Goal: Task Accomplishment & Management: Manage account settings

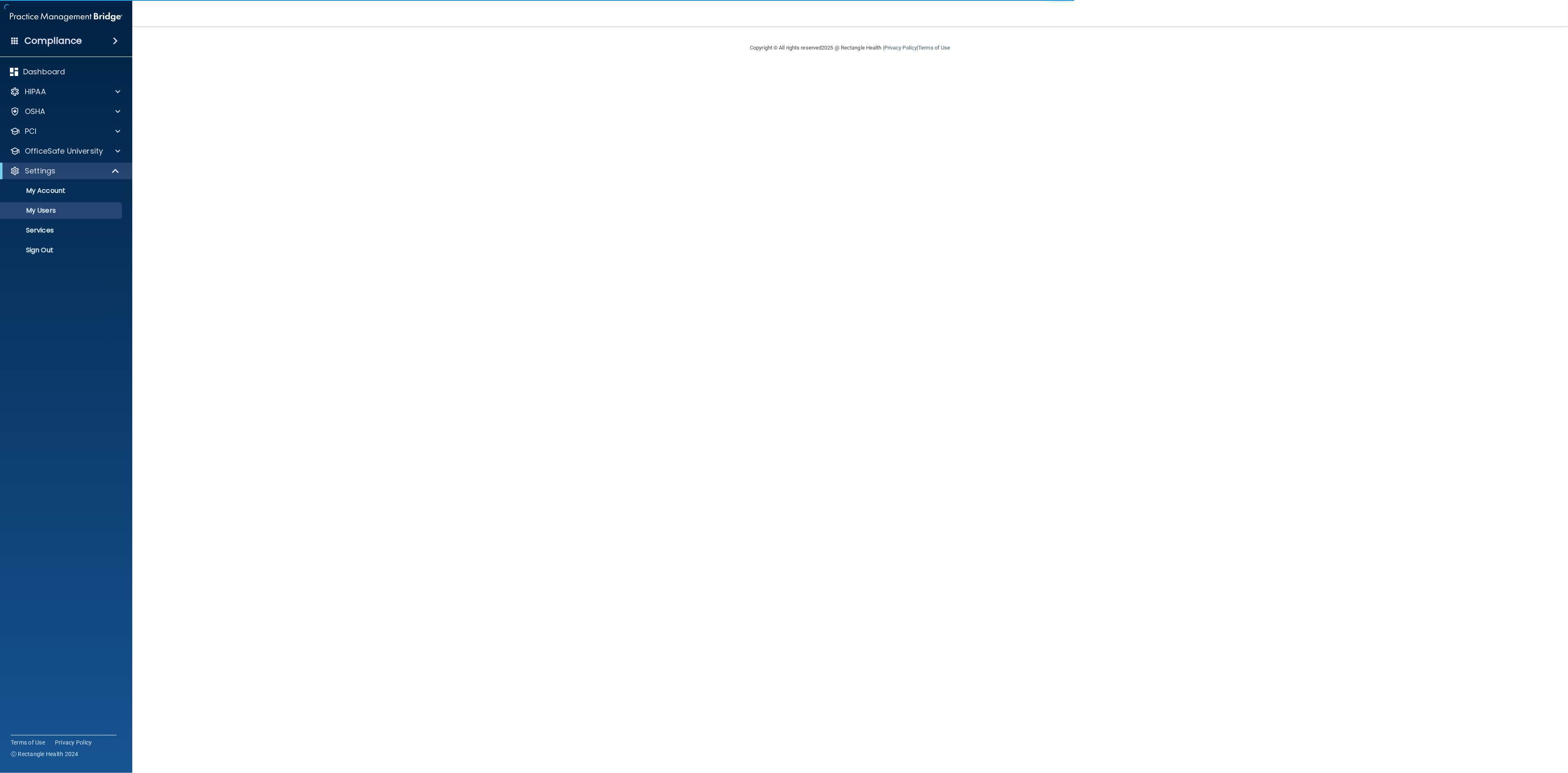
select select "20"
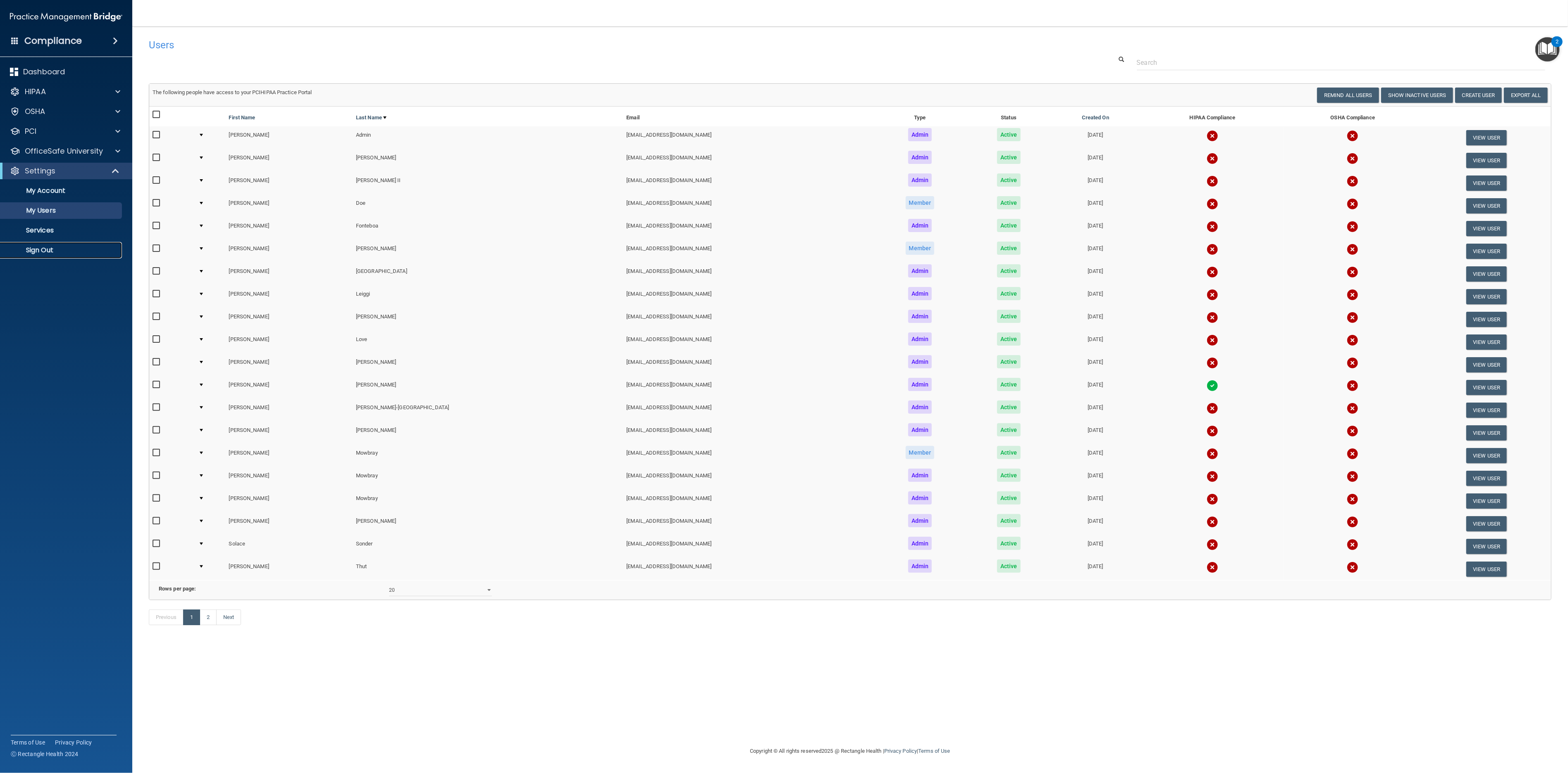
click at [42, 248] on p "Sign Out" at bounding box center [62, 251] width 113 height 8
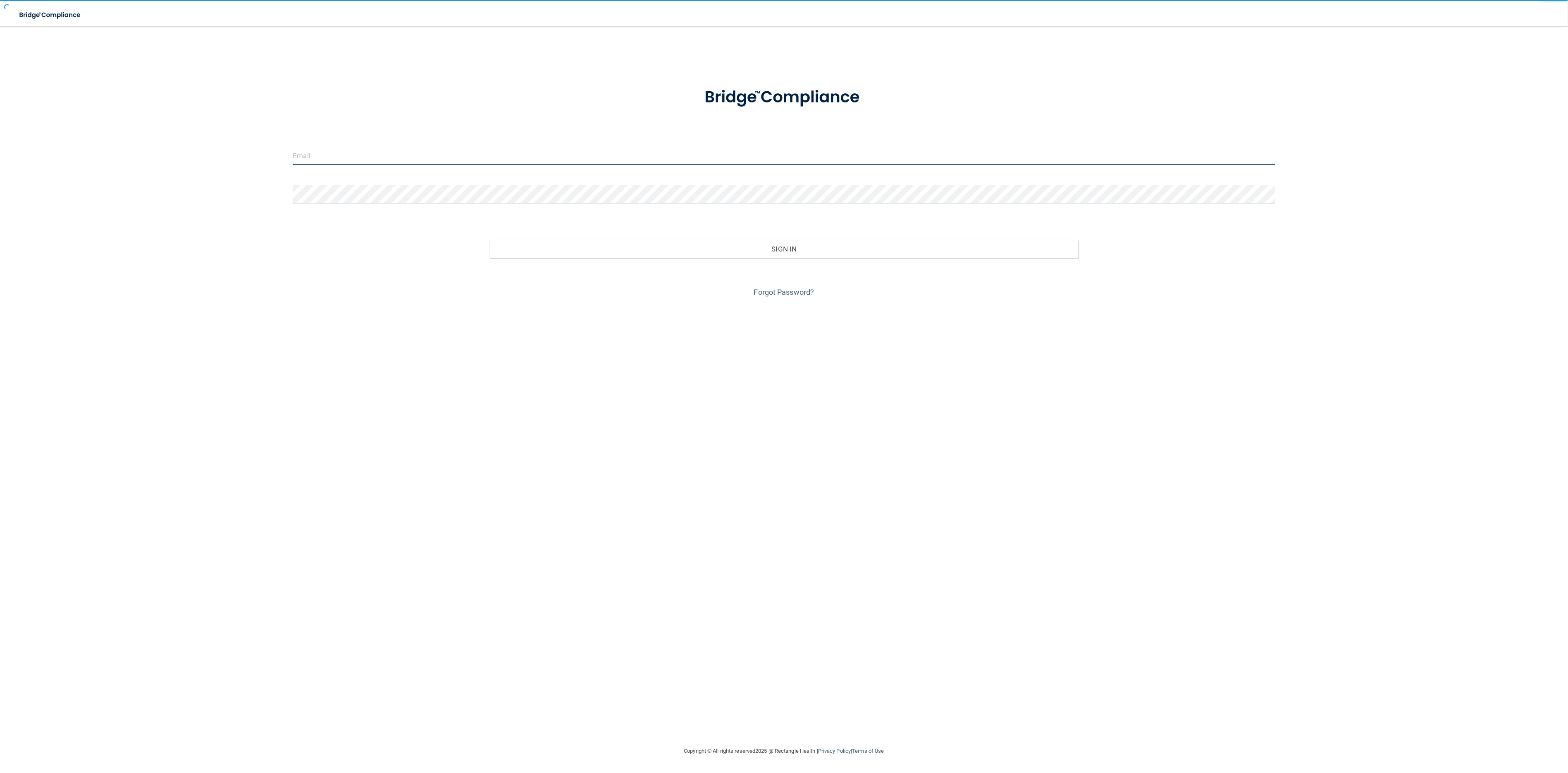
type input "awarren@rectanglehealth.com"
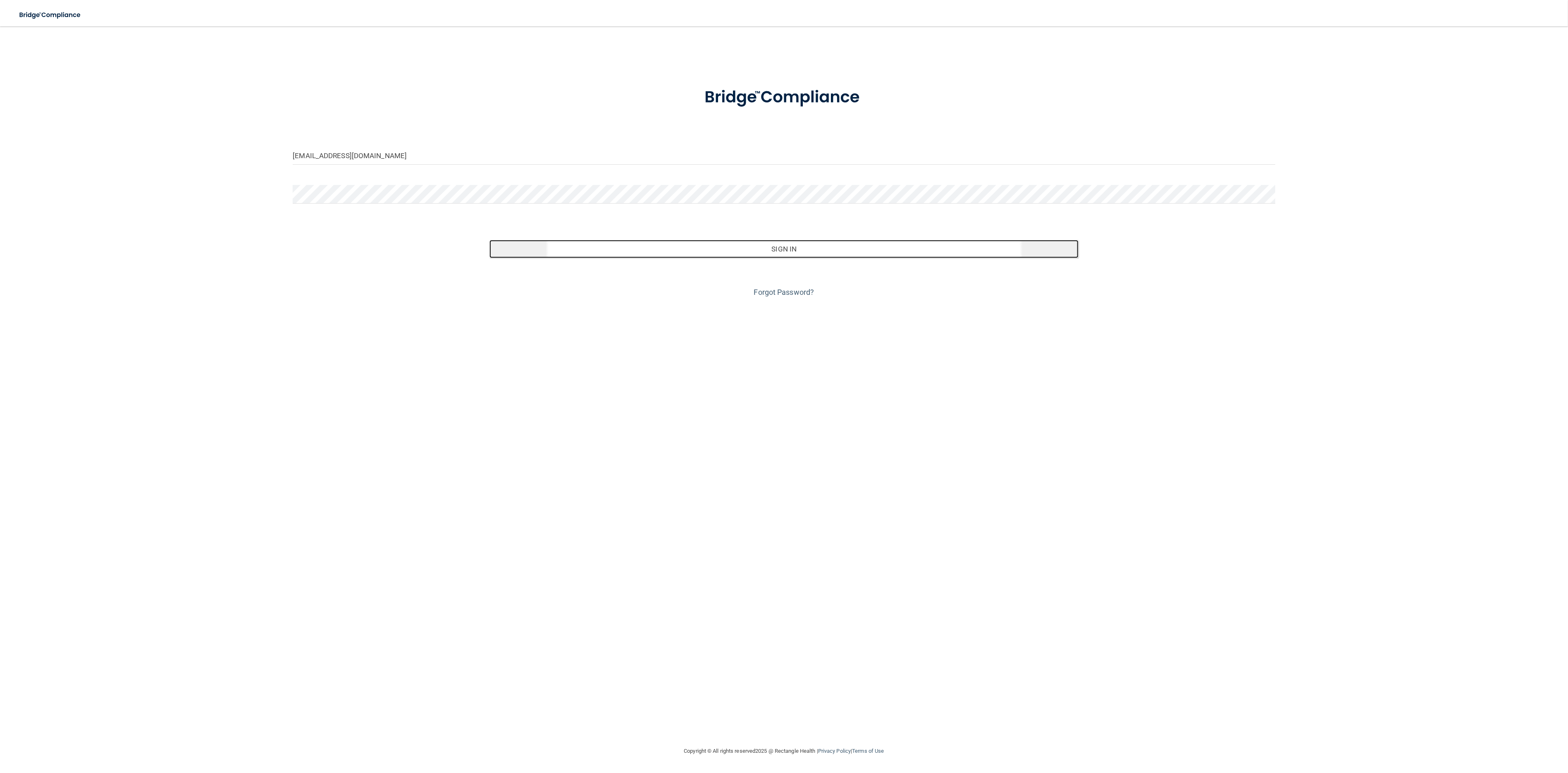
click at [831, 248] on button "Sign In" at bounding box center [784, 249] width 589 height 18
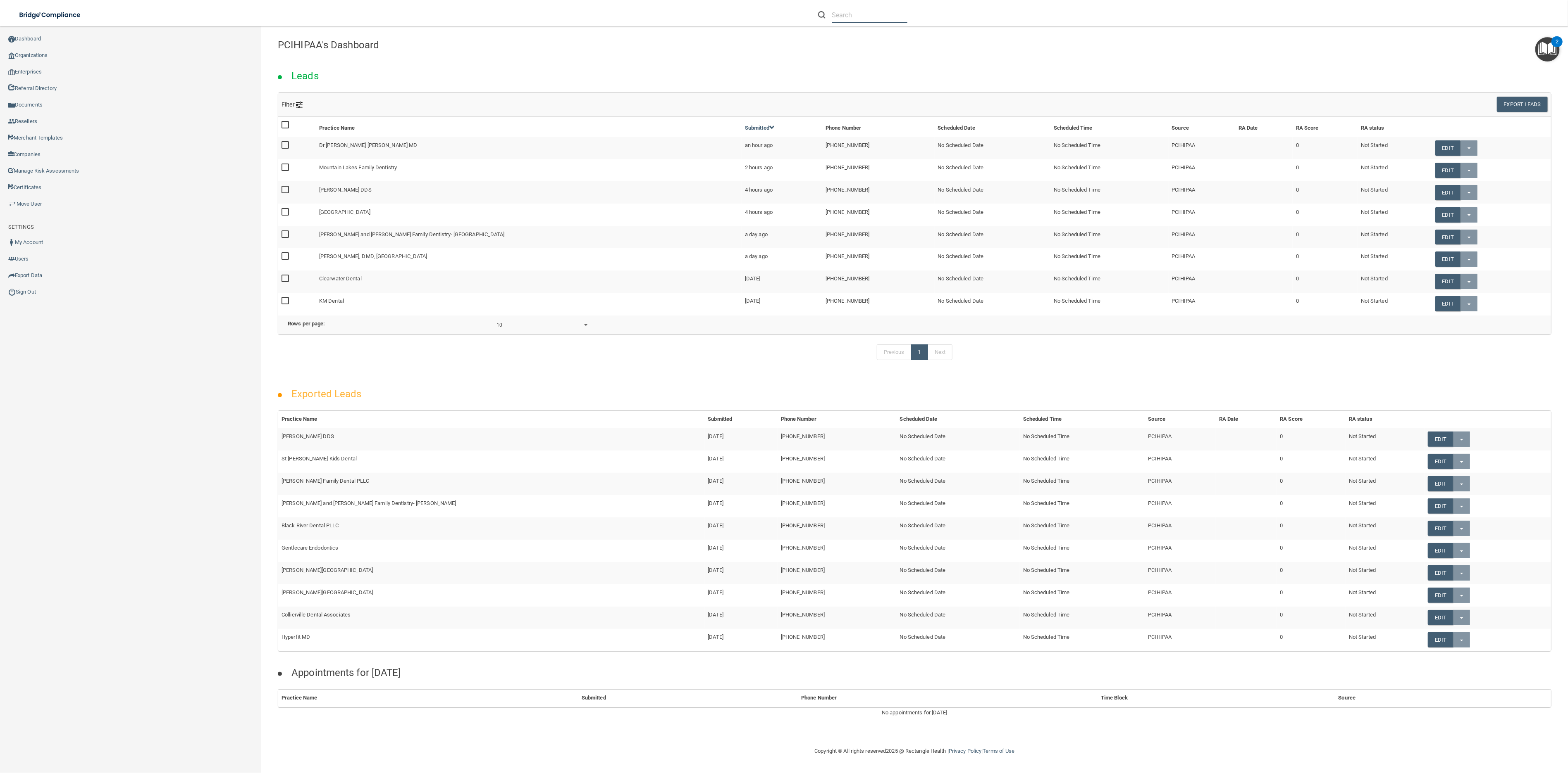
click at [864, 19] on input "text" at bounding box center [869, 15] width 75 height 15
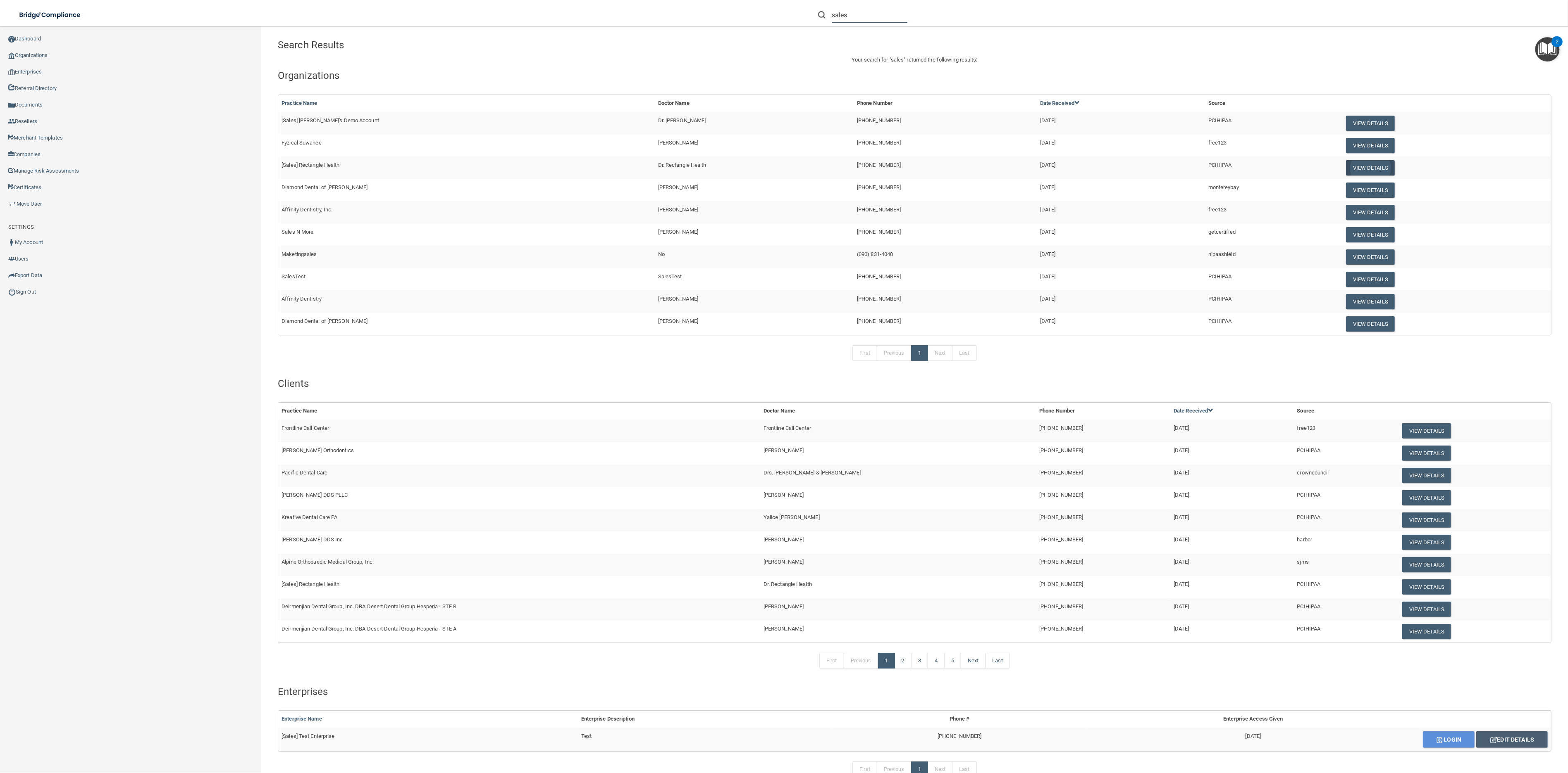
type input "sales"
click at [1346, 170] on button "View Details" at bounding box center [1370, 168] width 49 height 15
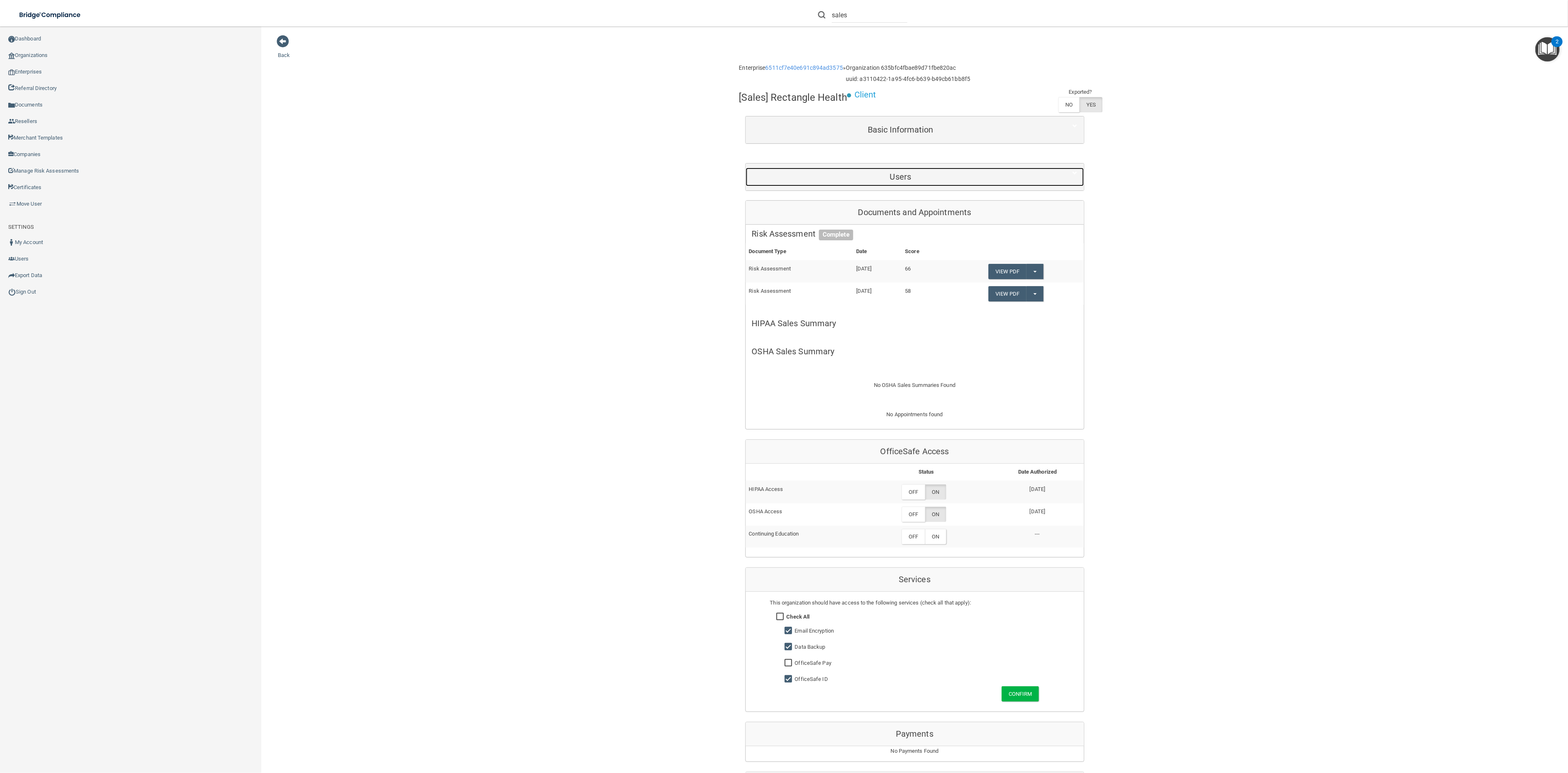
click at [878, 177] on h5 "Users" at bounding box center [900, 176] width 298 height 9
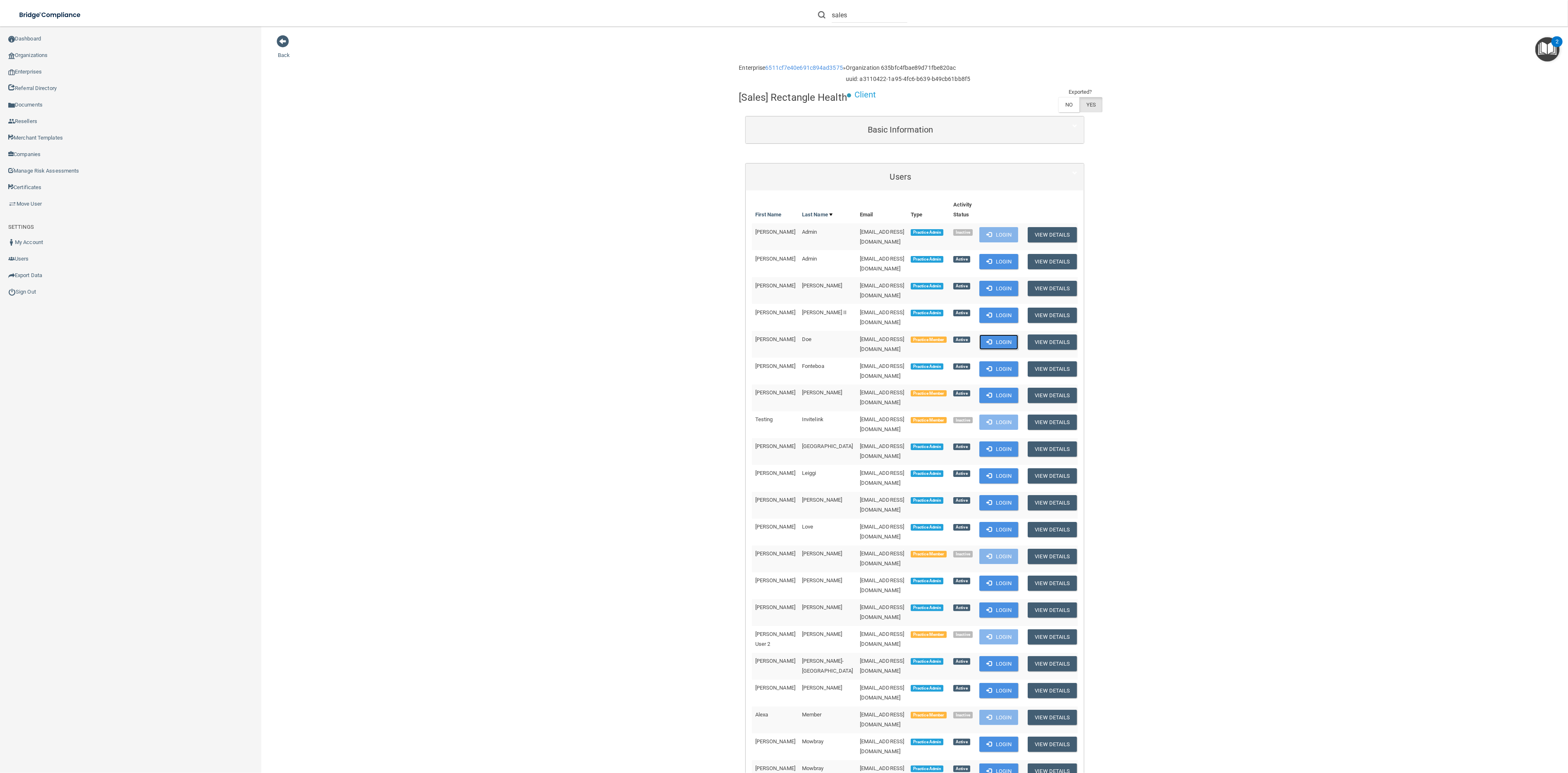
click at [1019, 335] on button "Login" at bounding box center [999, 342] width 39 height 15
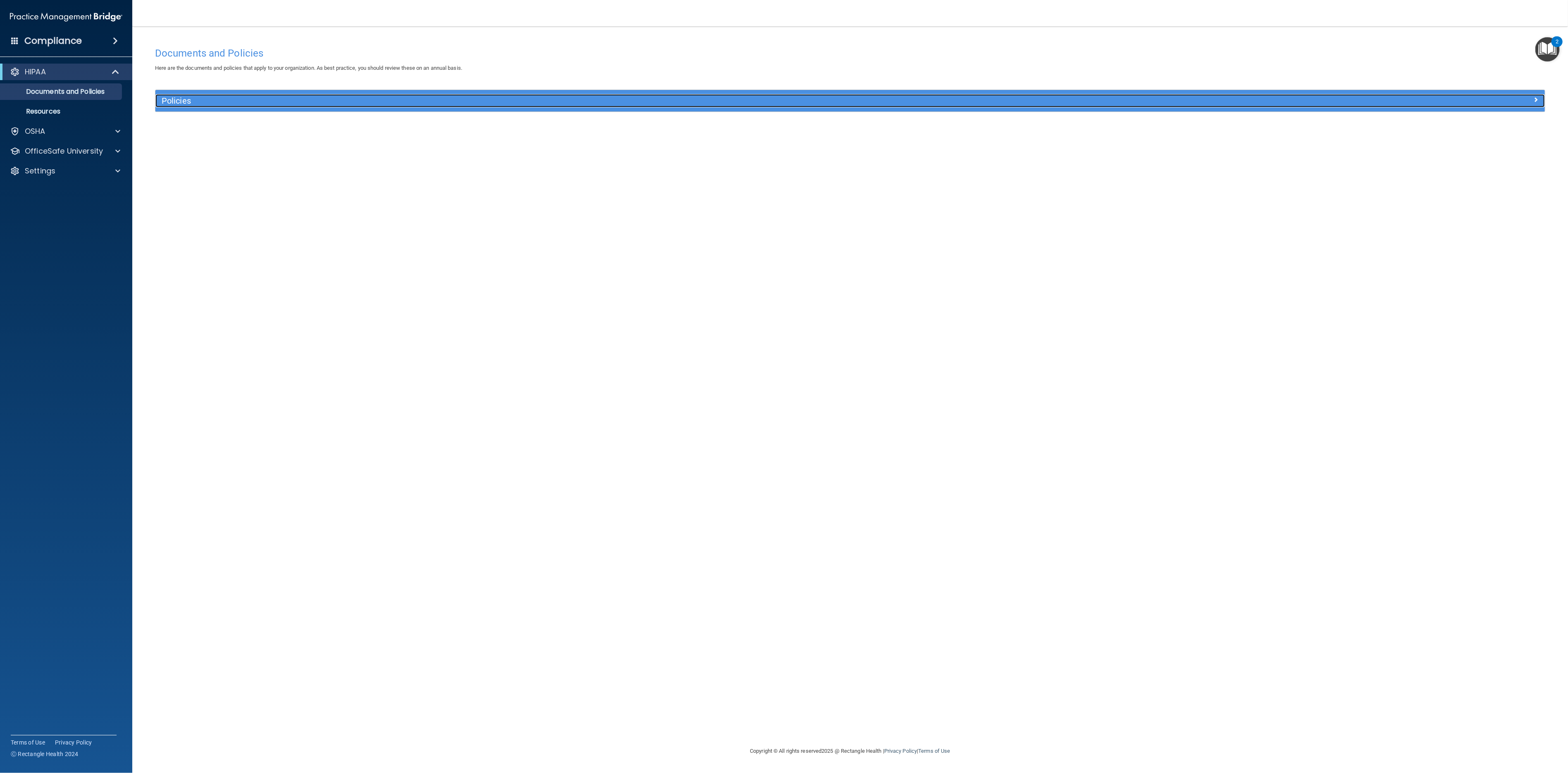
click at [202, 105] on h5 "Policies" at bounding box center [676, 101] width 1030 height 9
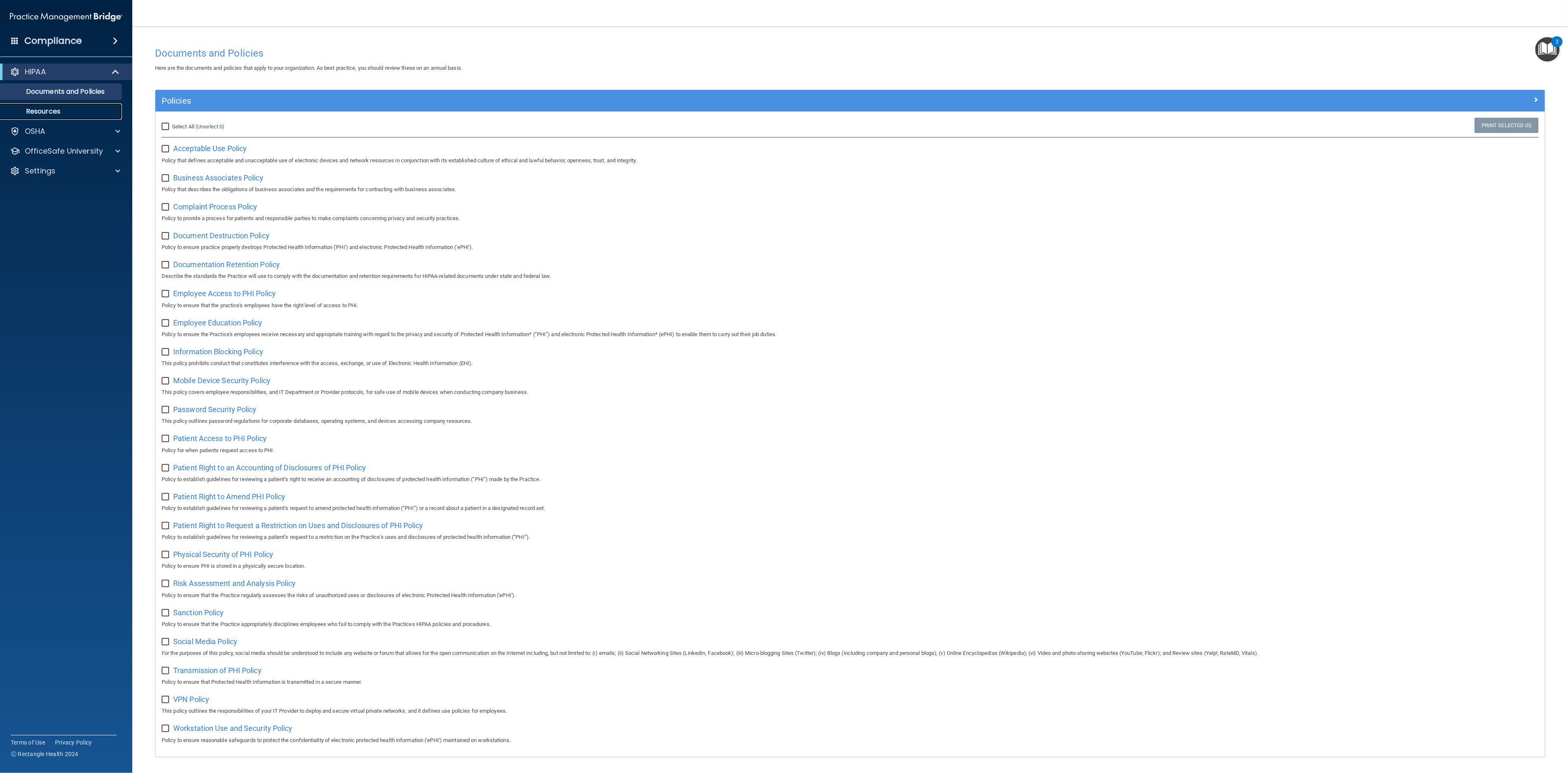
click at [68, 108] on p "Resources" at bounding box center [62, 111] width 113 height 8
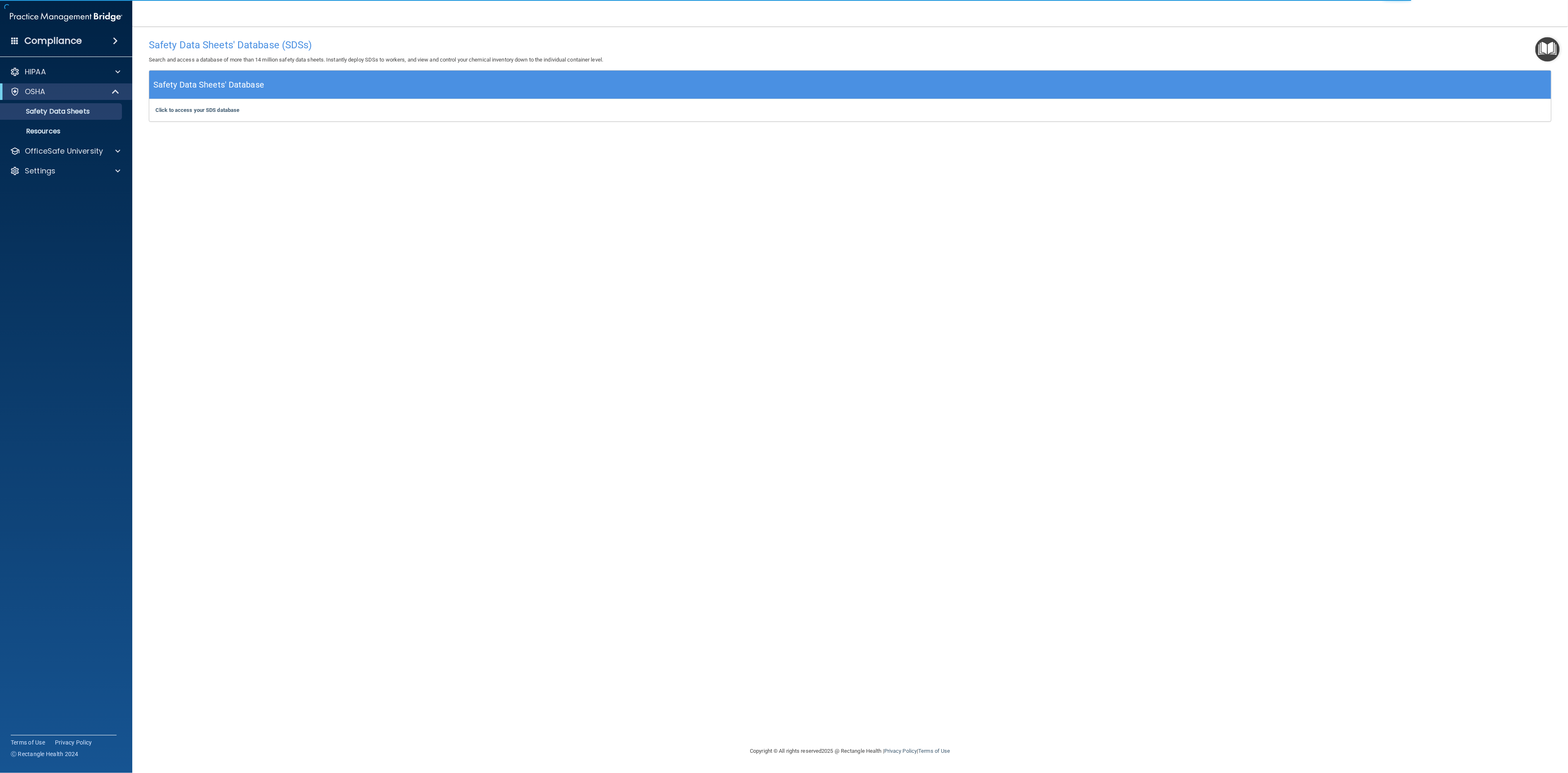
click at [390, 88] on div "Safety Data Sheets' Database" at bounding box center [850, 84] width 1402 height 28
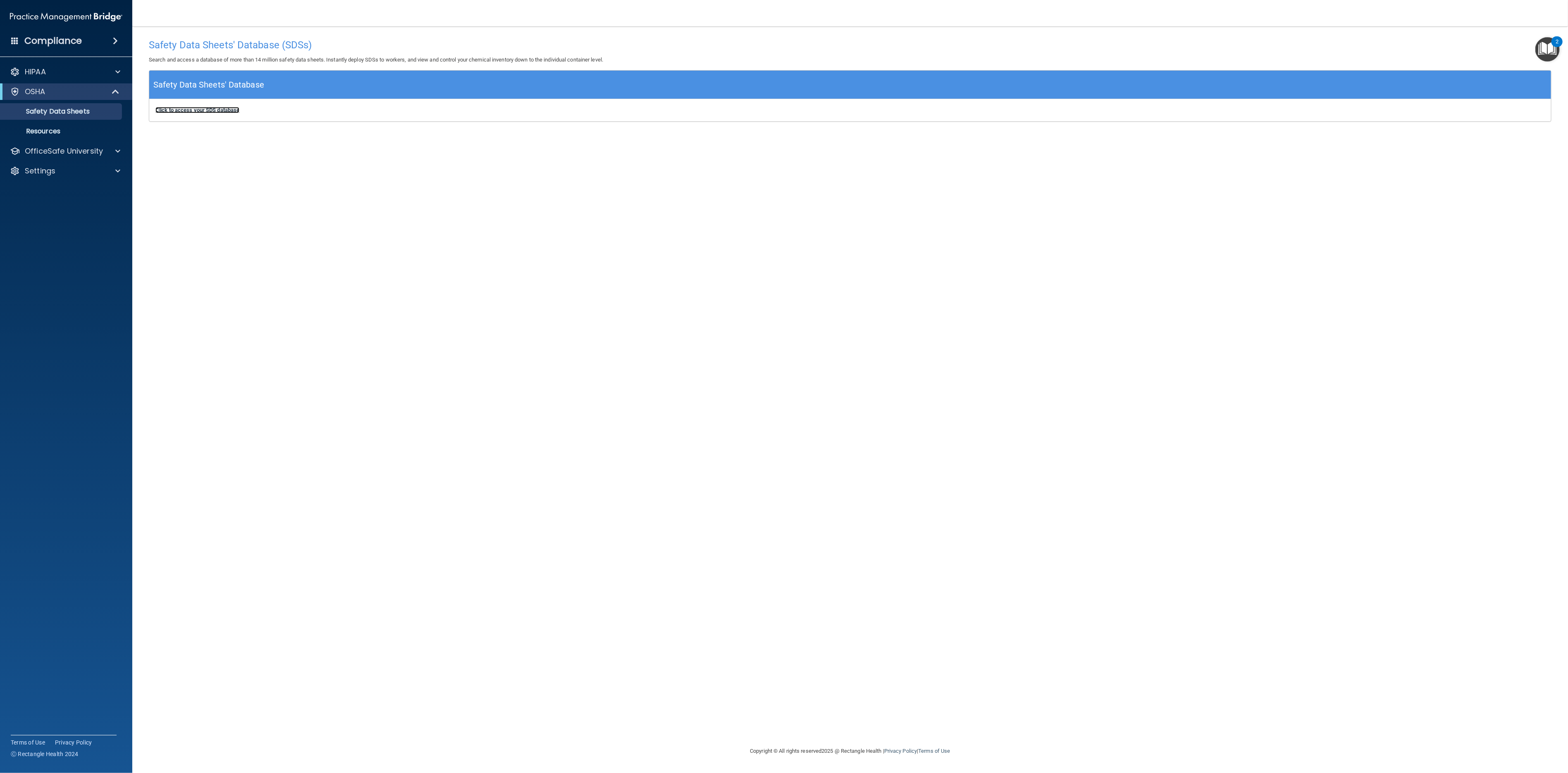
click at [203, 110] on b "Click to access your SDS database" at bounding box center [196, 110] width 84 height 6
click at [62, 152] on p "OfficeSafe University" at bounding box center [64, 151] width 78 height 10
click at [53, 238] on div "HIPAA Documents and Policies Report an Incident Business Associates Emergency P…" at bounding box center [66, 152] width 132 height 185
click at [55, 235] on div "Settings" at bounding box center [66, 230] width 132 height 16
click at [63, 234] on div "Settings" at bounding box center [55, 230] width 102 height 10
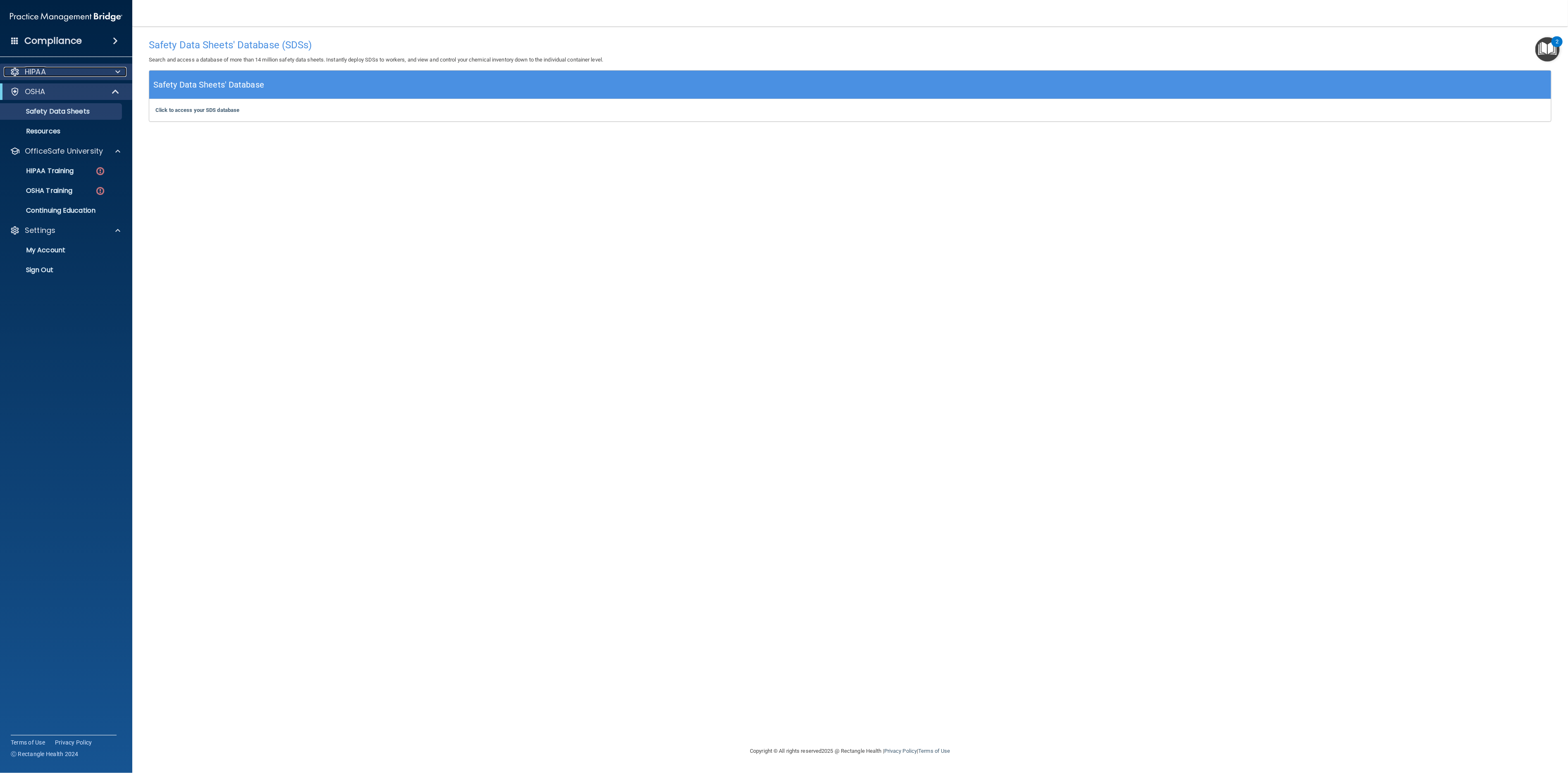
click at [117, 71] on span at bounding box center [118, 72] width 5 height 10
click at [60, 313] on p "Sign Out" at bounding box center [62, 310] width 113 height 8
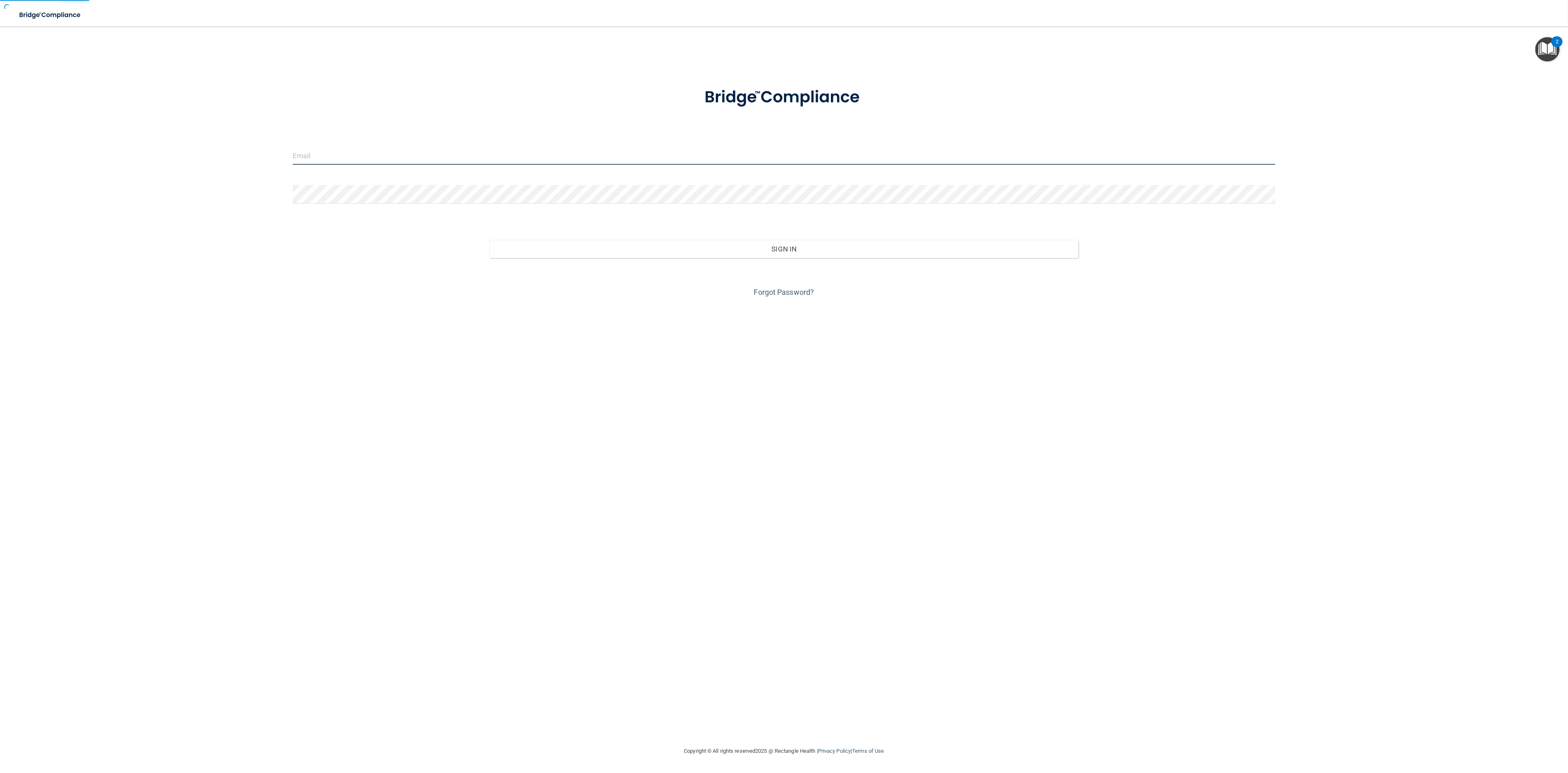
type input "awarren@rectanglehealth.com"
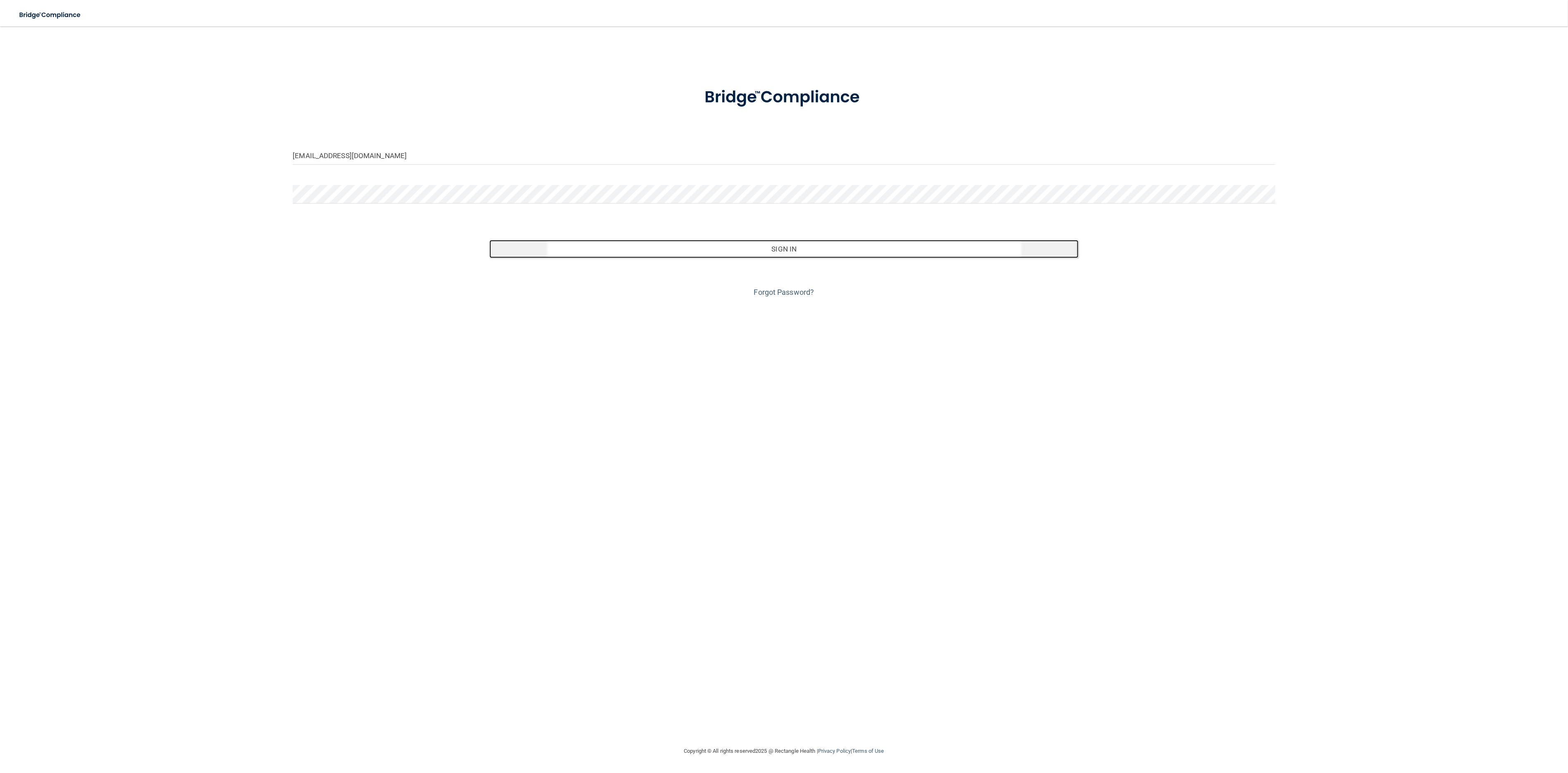
click at [580, 256] on button "Sign In" at bounding box center [784, 249] width 589 height 18
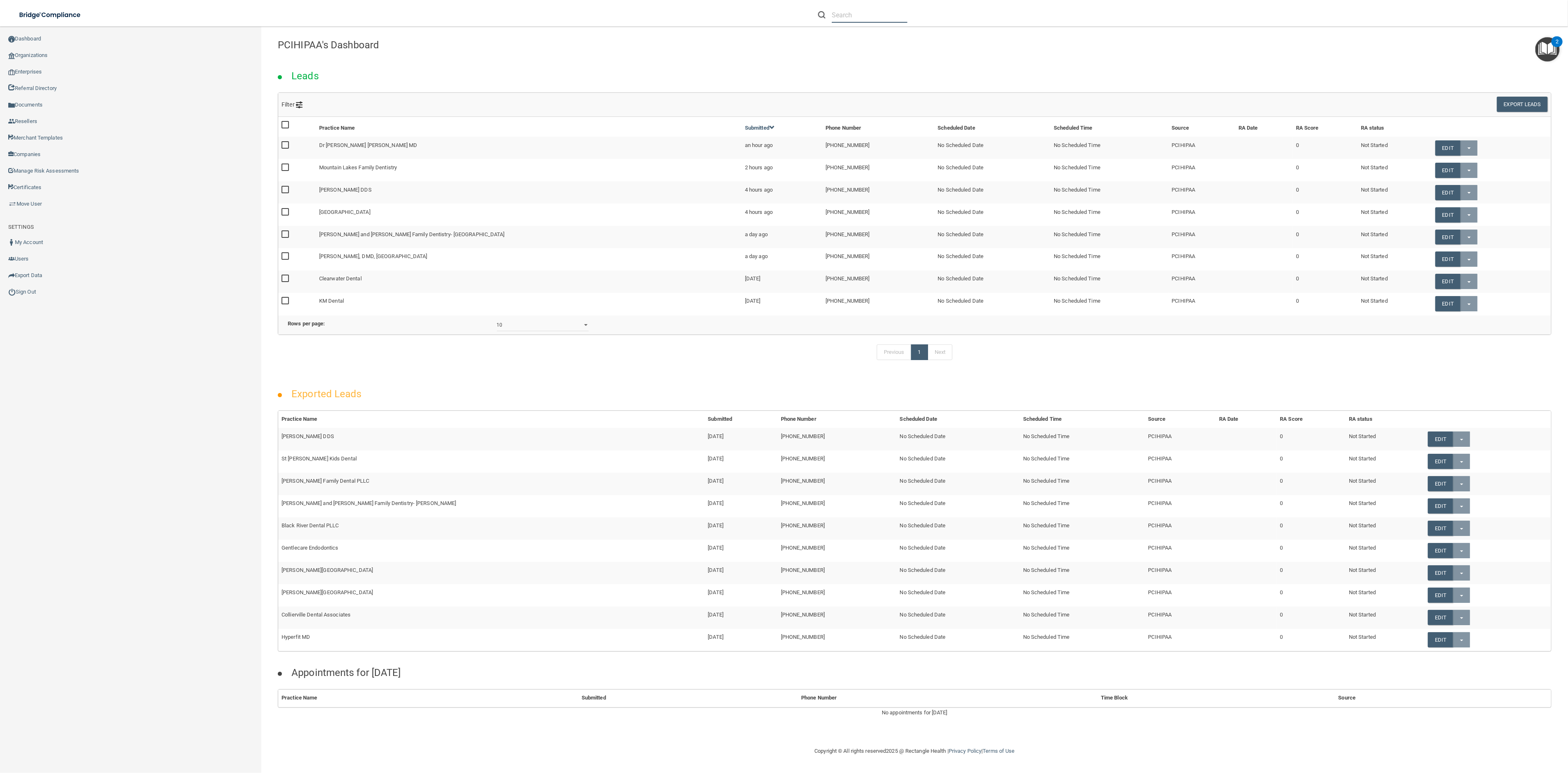
click at [870, 10] on input "text" at bounding box center [869, 15] width 75 height 15
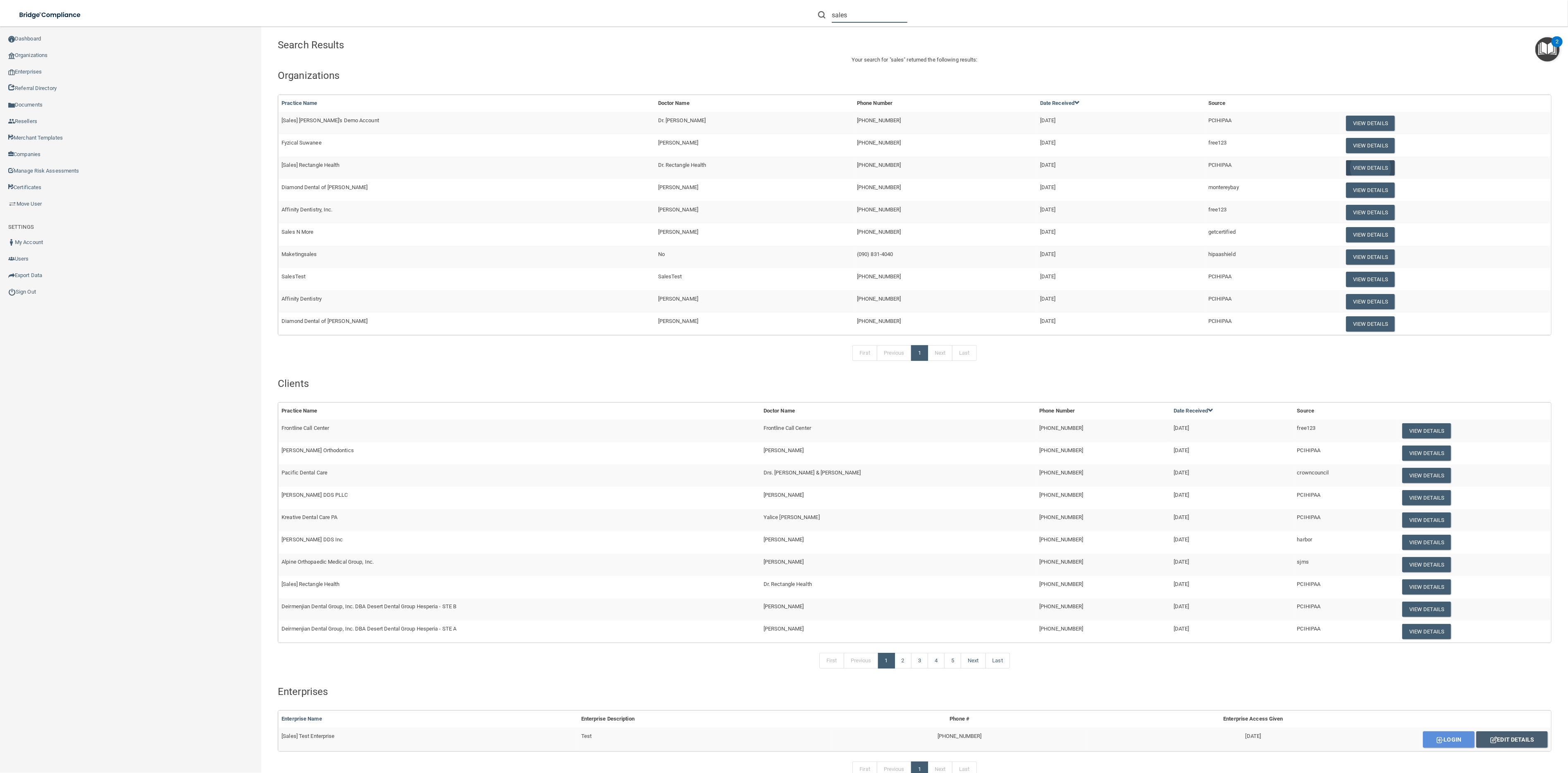
type input "sales"
click at [1354, 166] on button "View Details" at bounding box center [1370, 168] width 49 height 15
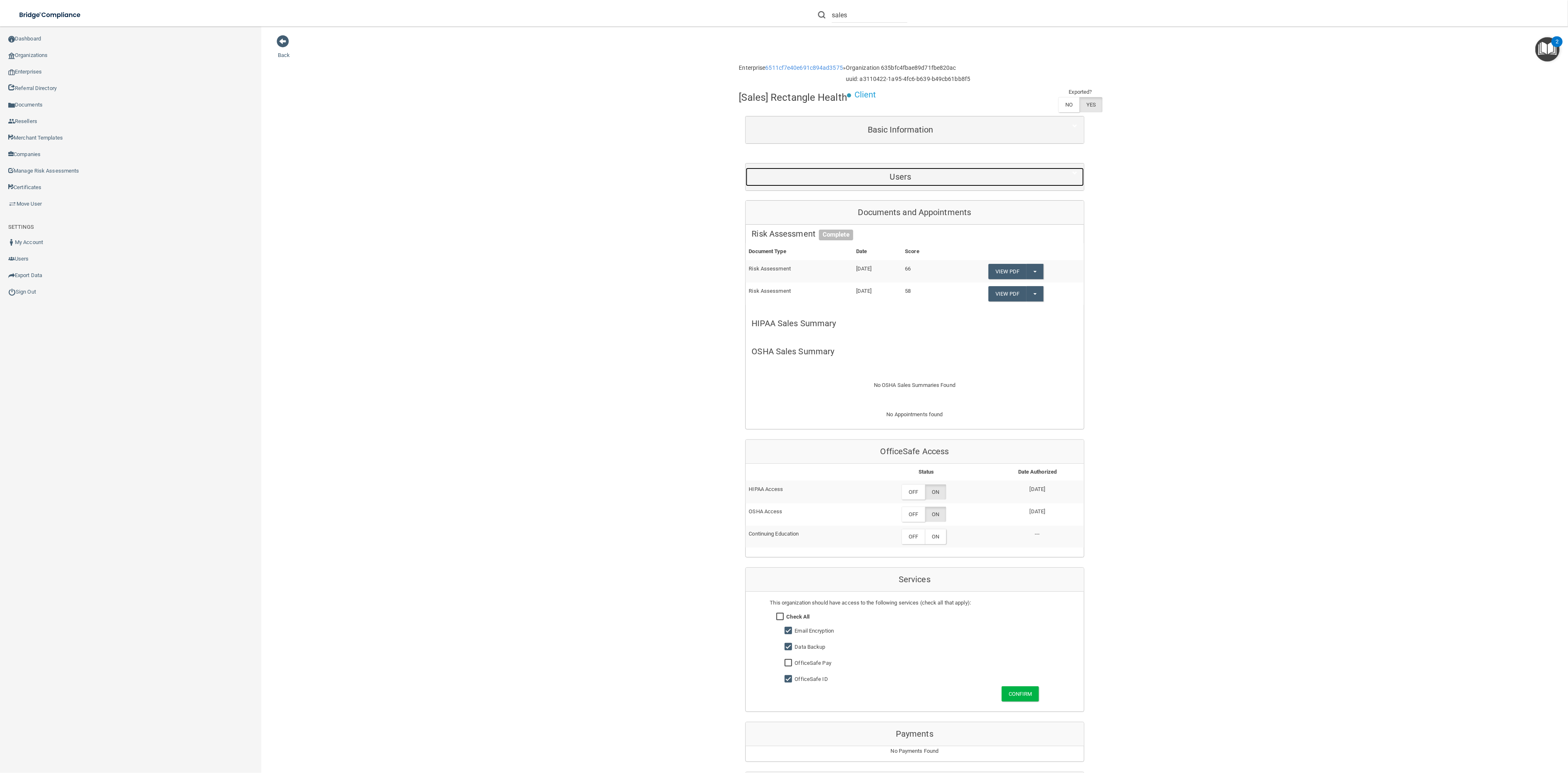
click at [902, 174] on h5 "Users" at bounding box center [900, 176] width 298 height 9
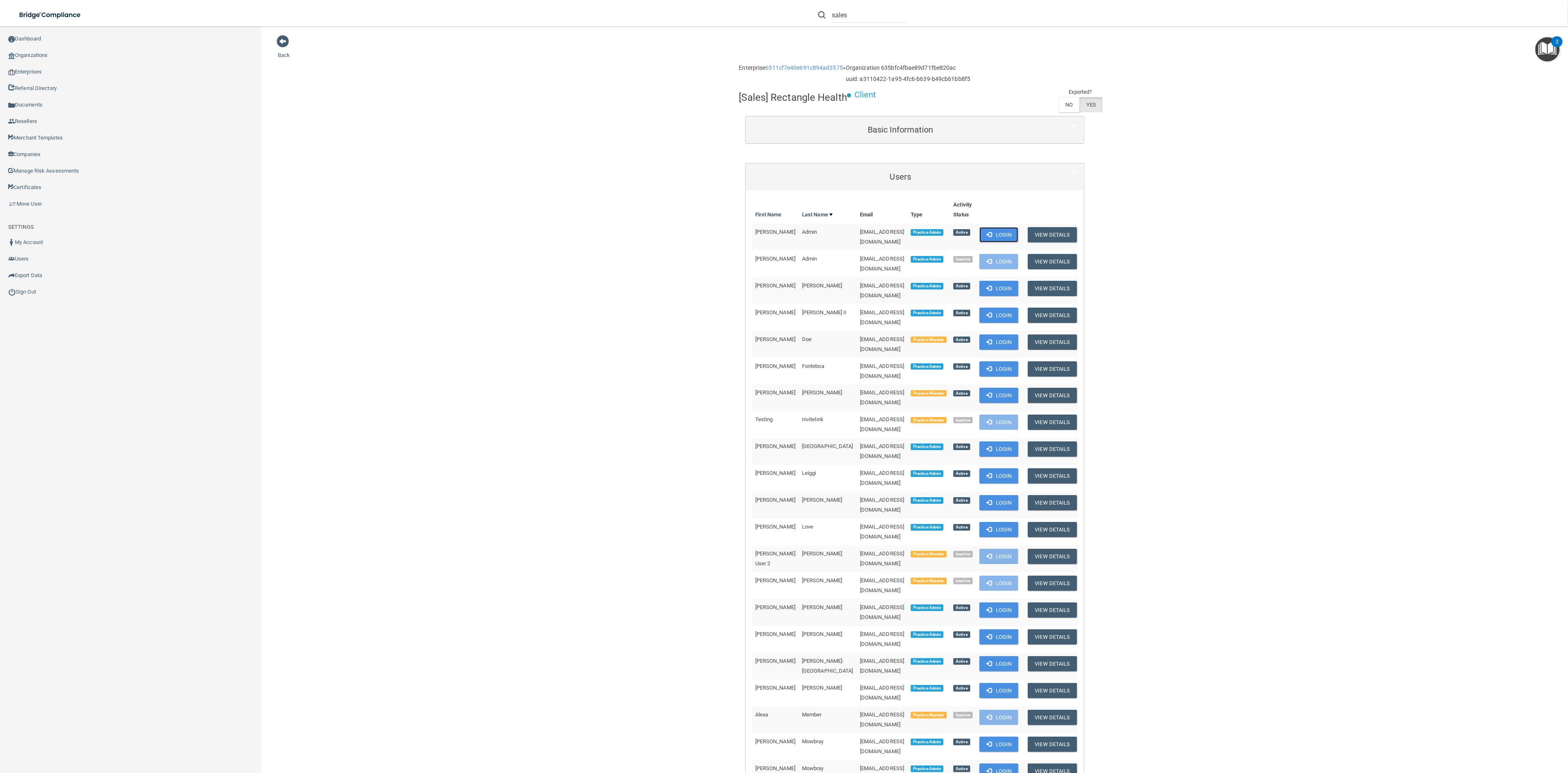
click at [1019, 233] on button "Login" at bounding box center [999, 234] width 39 height 15
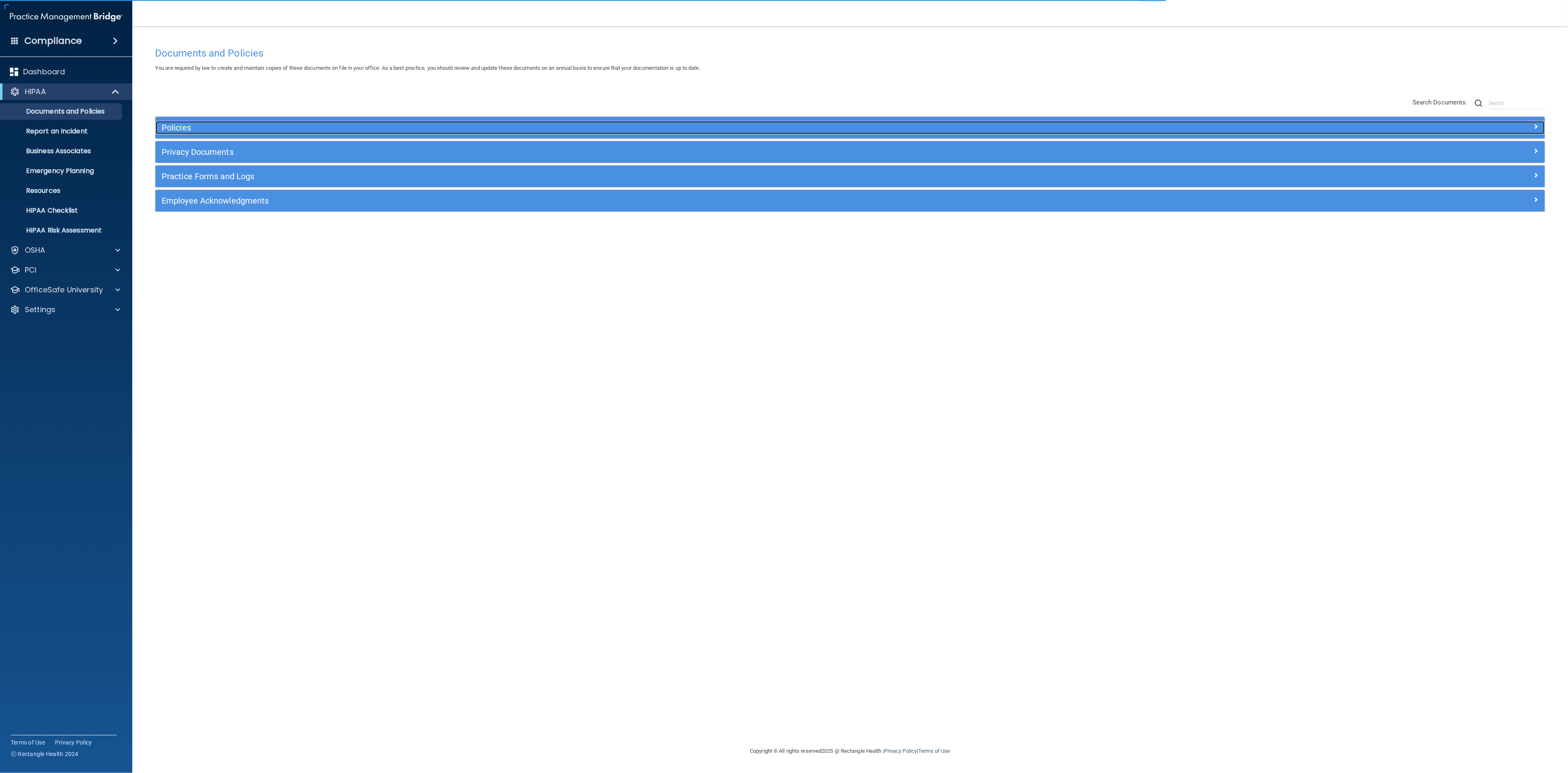
click at [559, 127] on h5 "Policies" at bounding box center [676, 127] width 1030 height 9
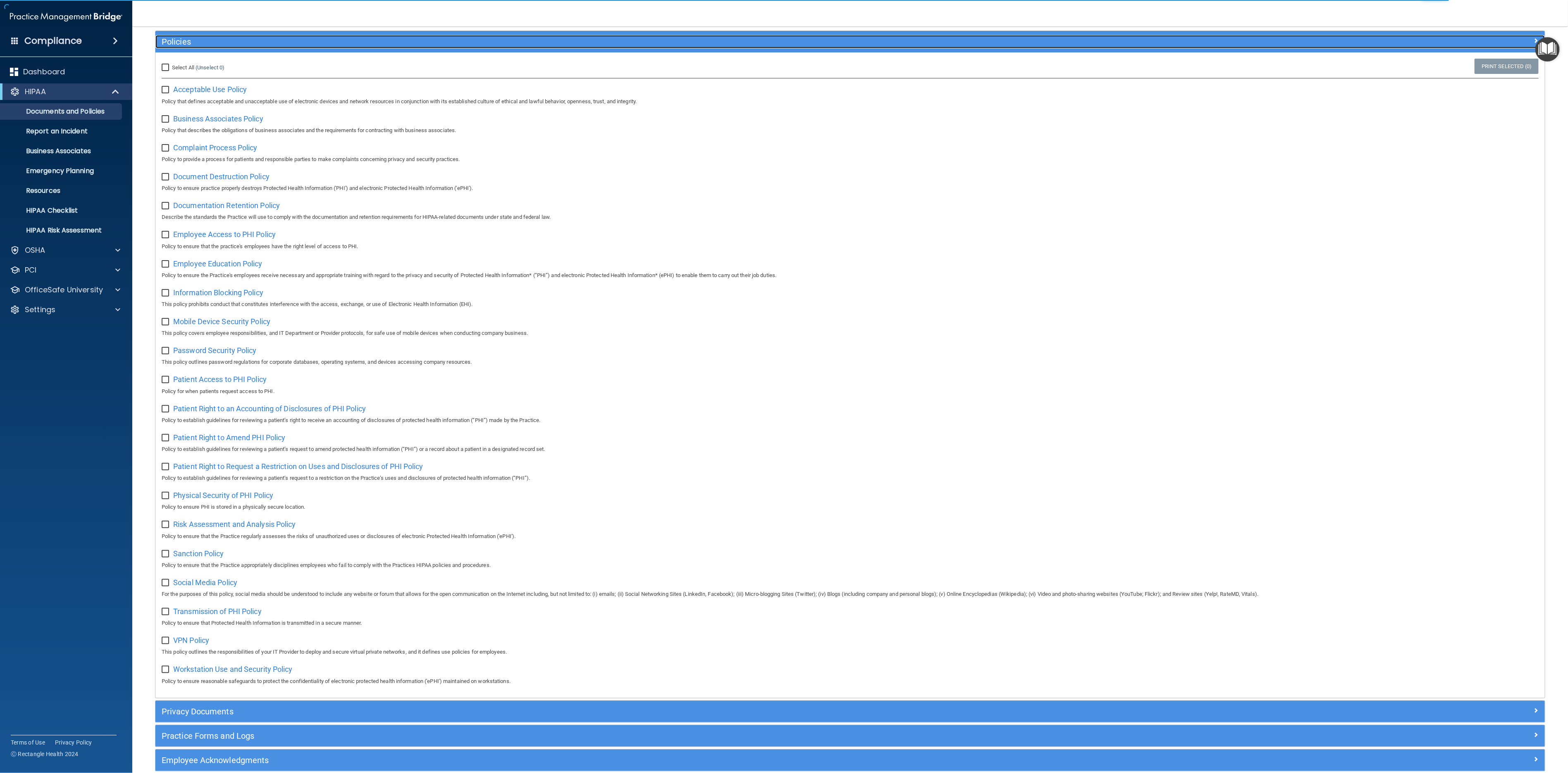
scroll to position [132, 0]
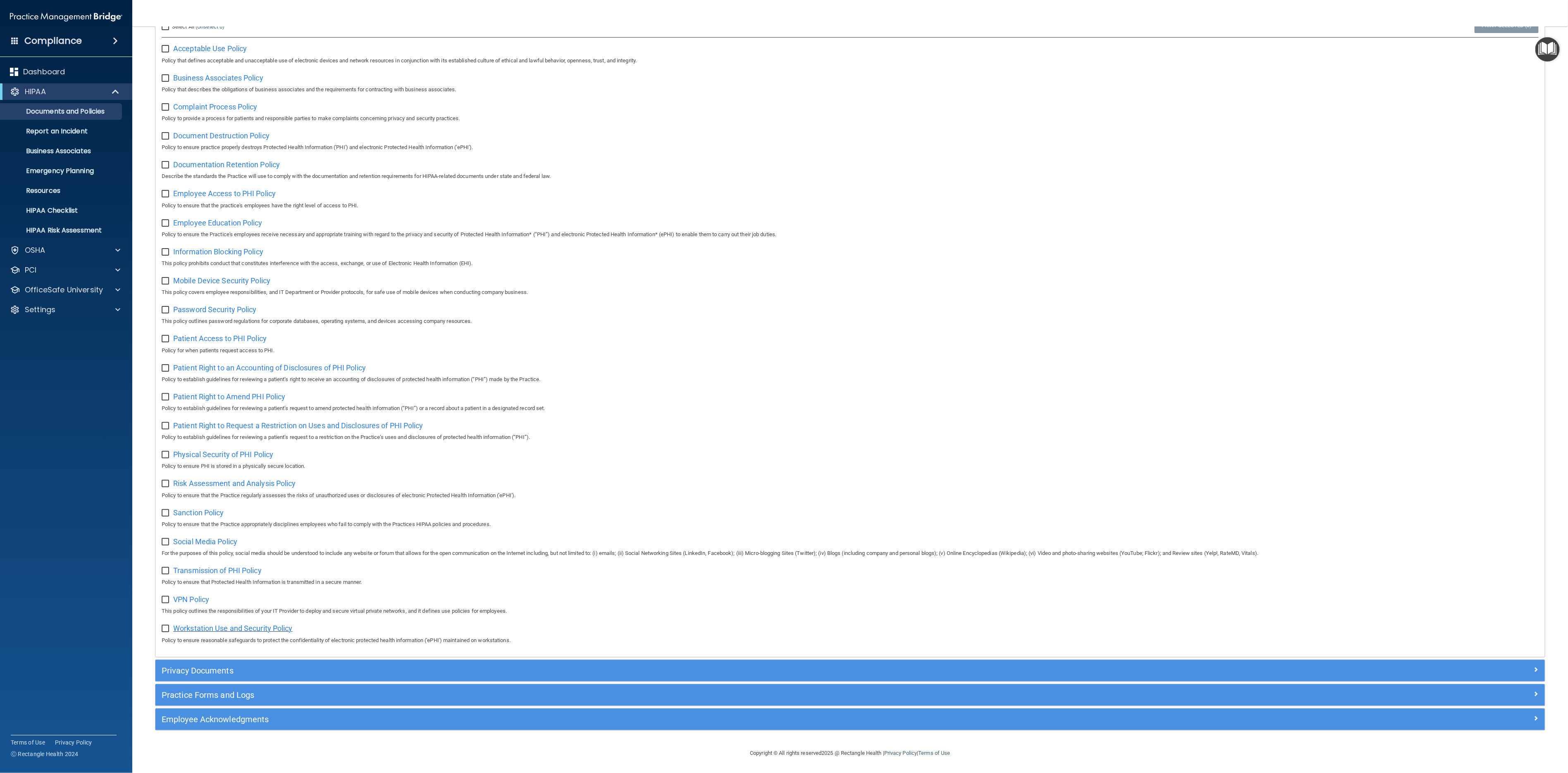
click at [226, 629] on span "Workstation Use and Security Policy" at bounding box center [232, 629] width 119 height 9
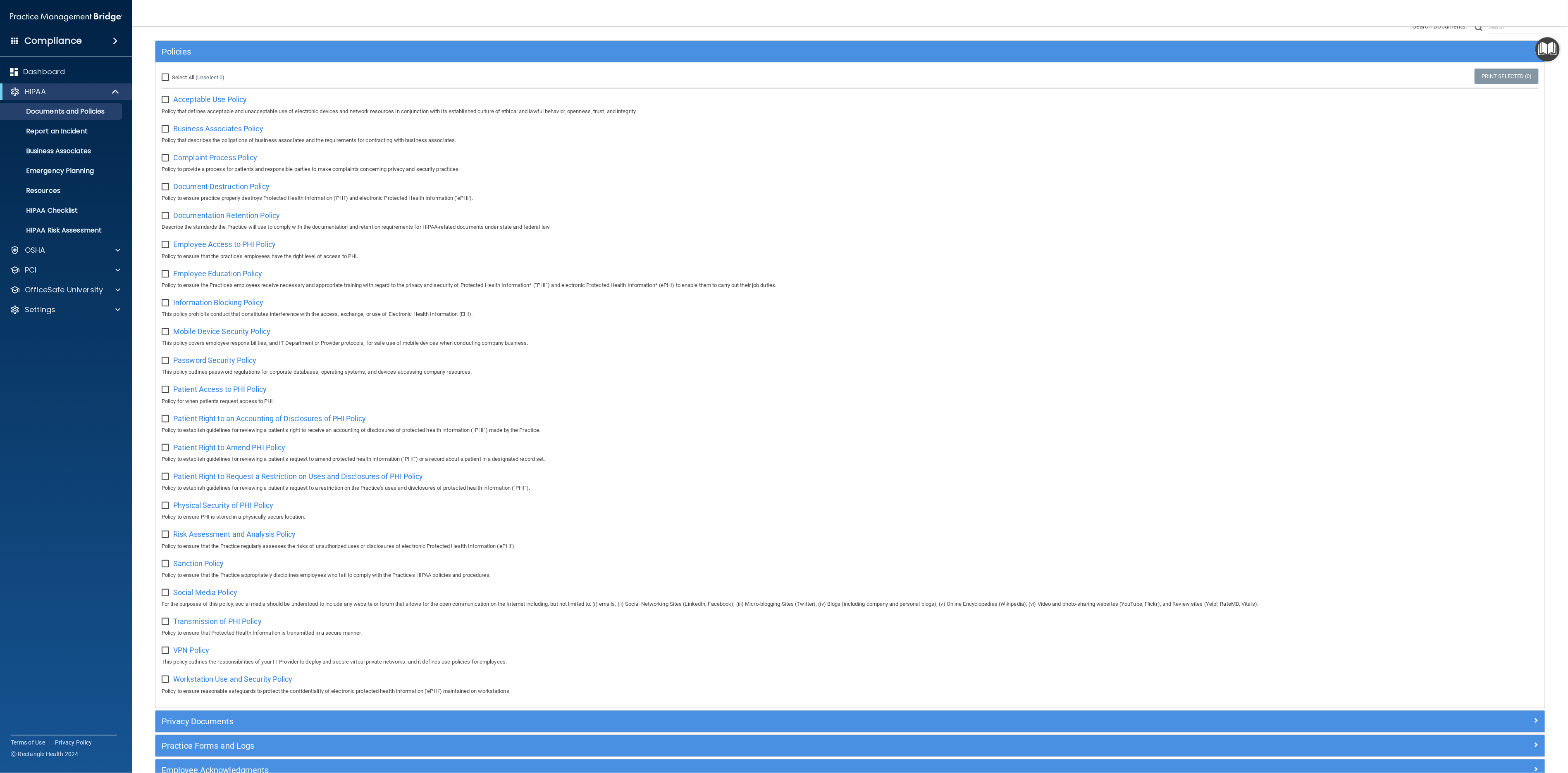
scroll to position [0, 0]
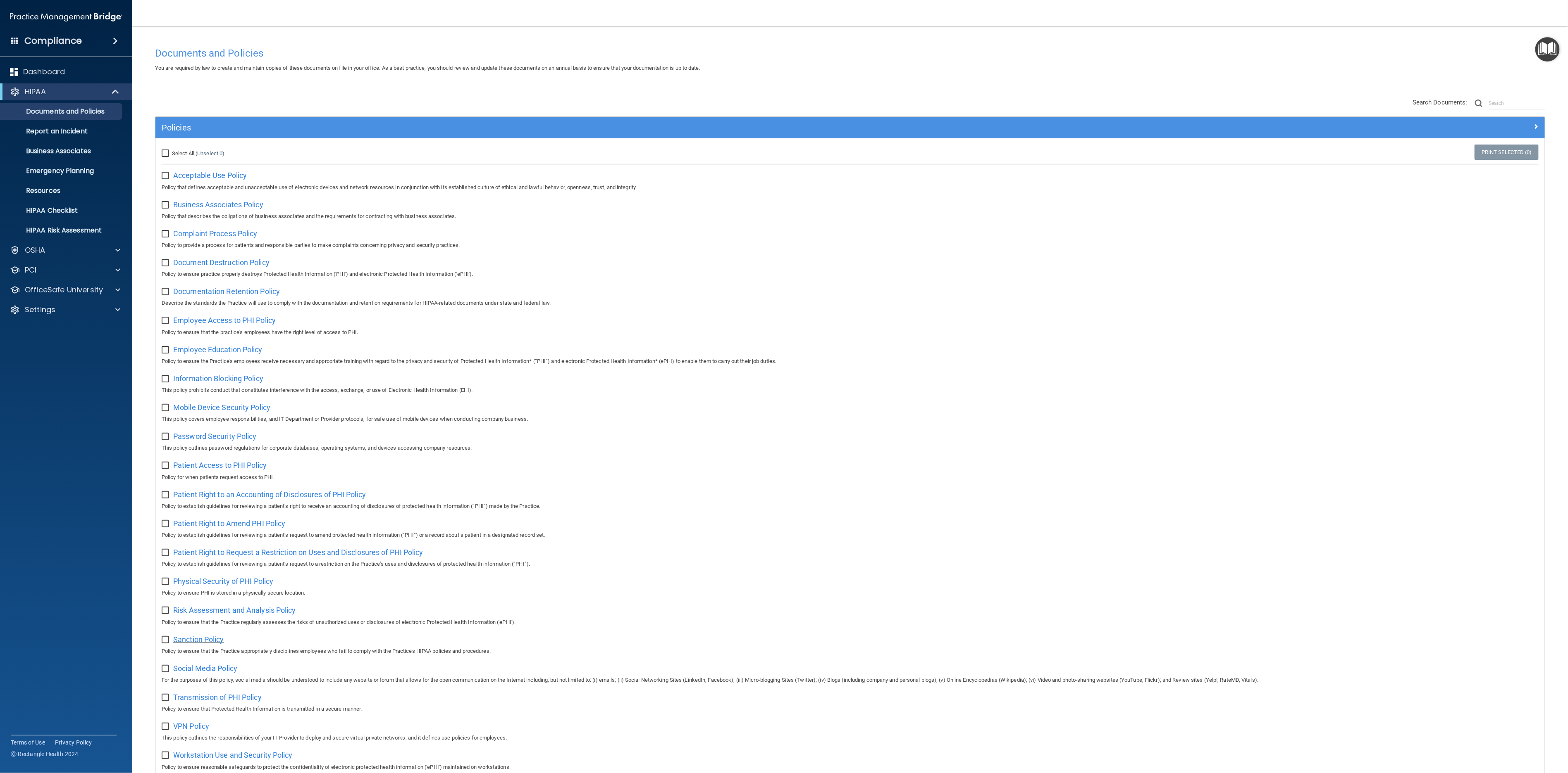
click at [205, 644] on span "Sanction Policy" at bounding box center [198, 639] width 51 height 9
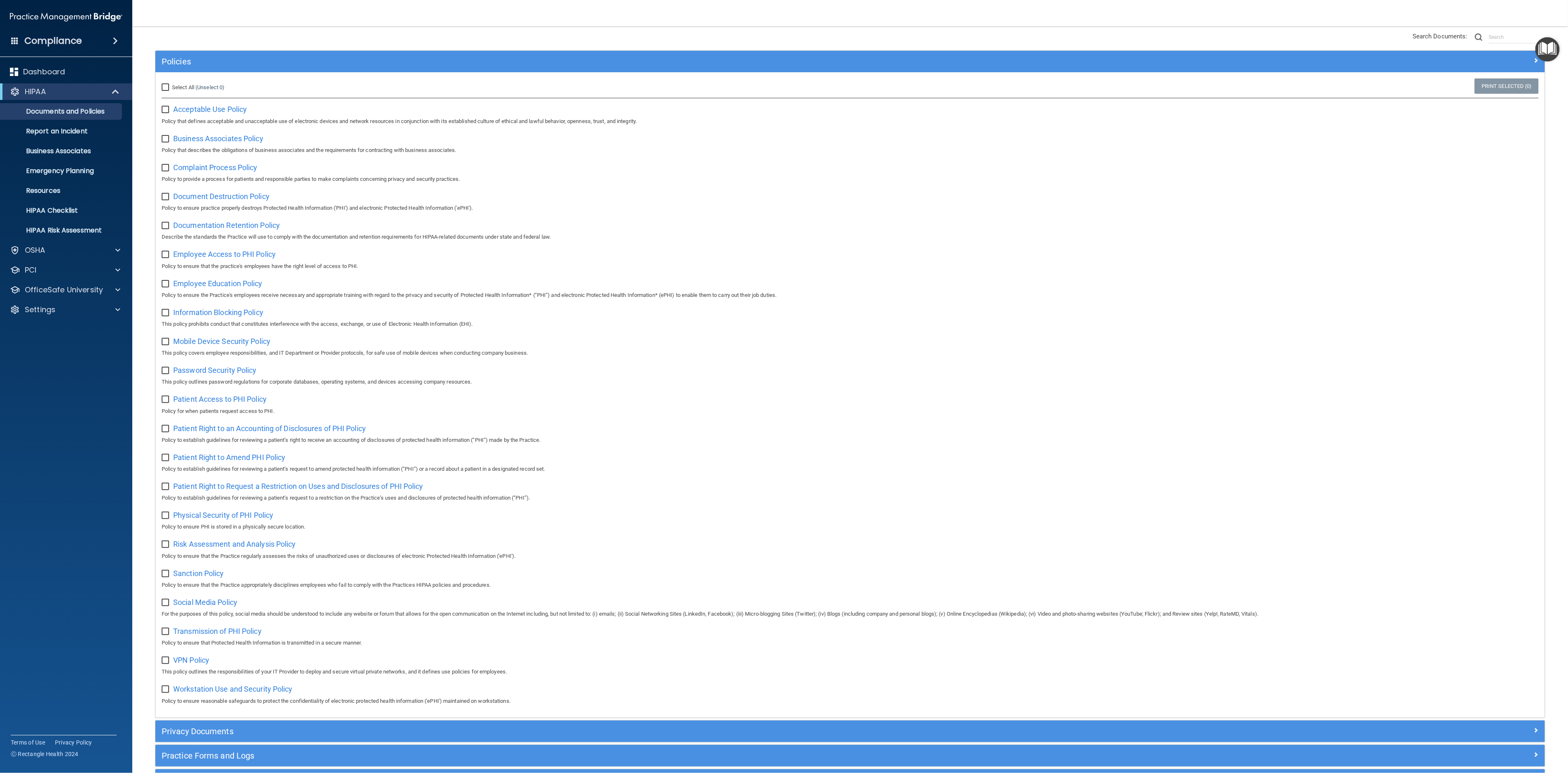
scroll to position [66, 0]
click at [37, 69] on p "Dashboard" at bounding box center [44, 72] width 41 height 10
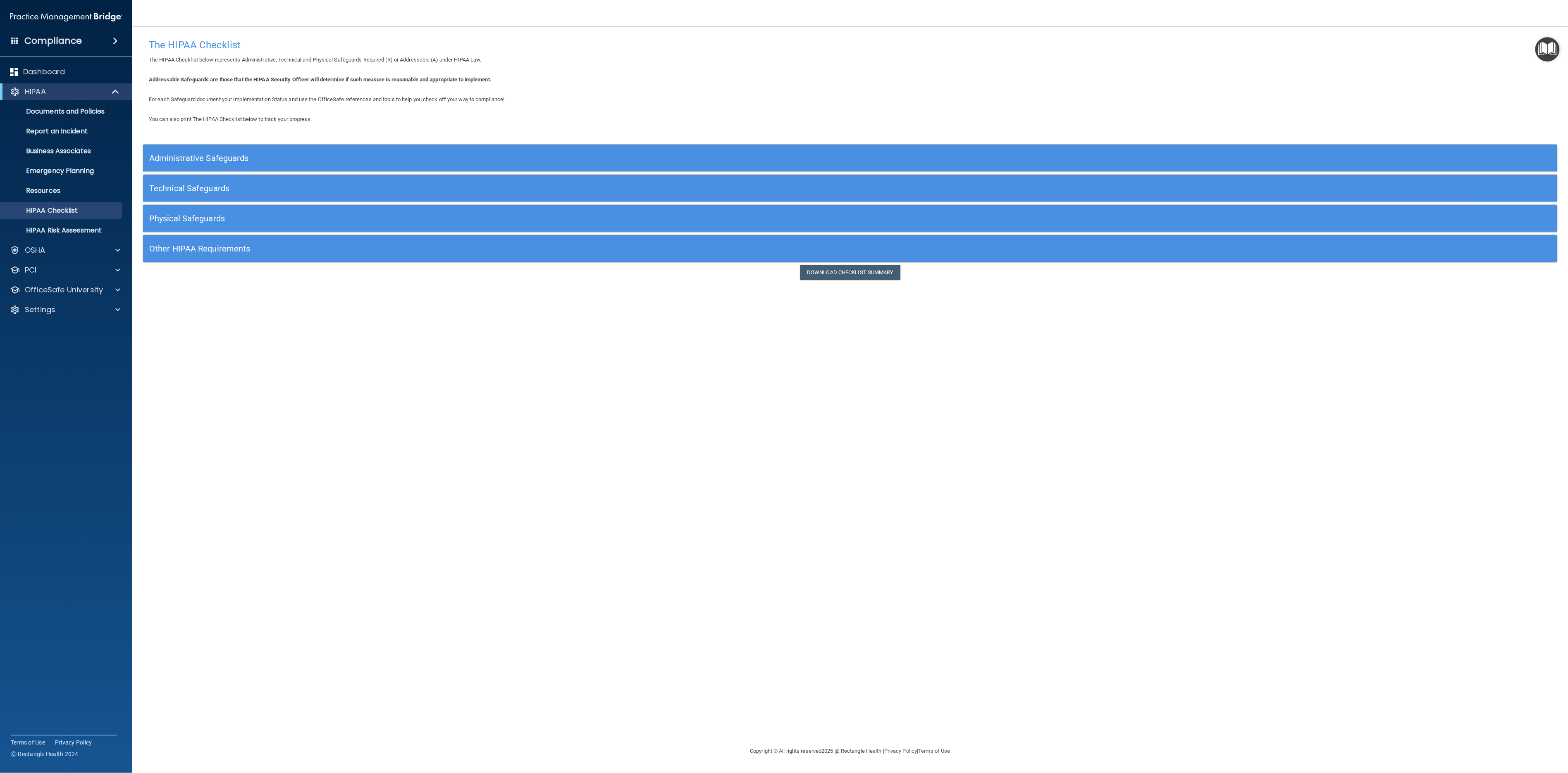
click at [313, 162] on h5 "Administrative Safeguards" at bounding box center [674, 157] width 1049 height 9
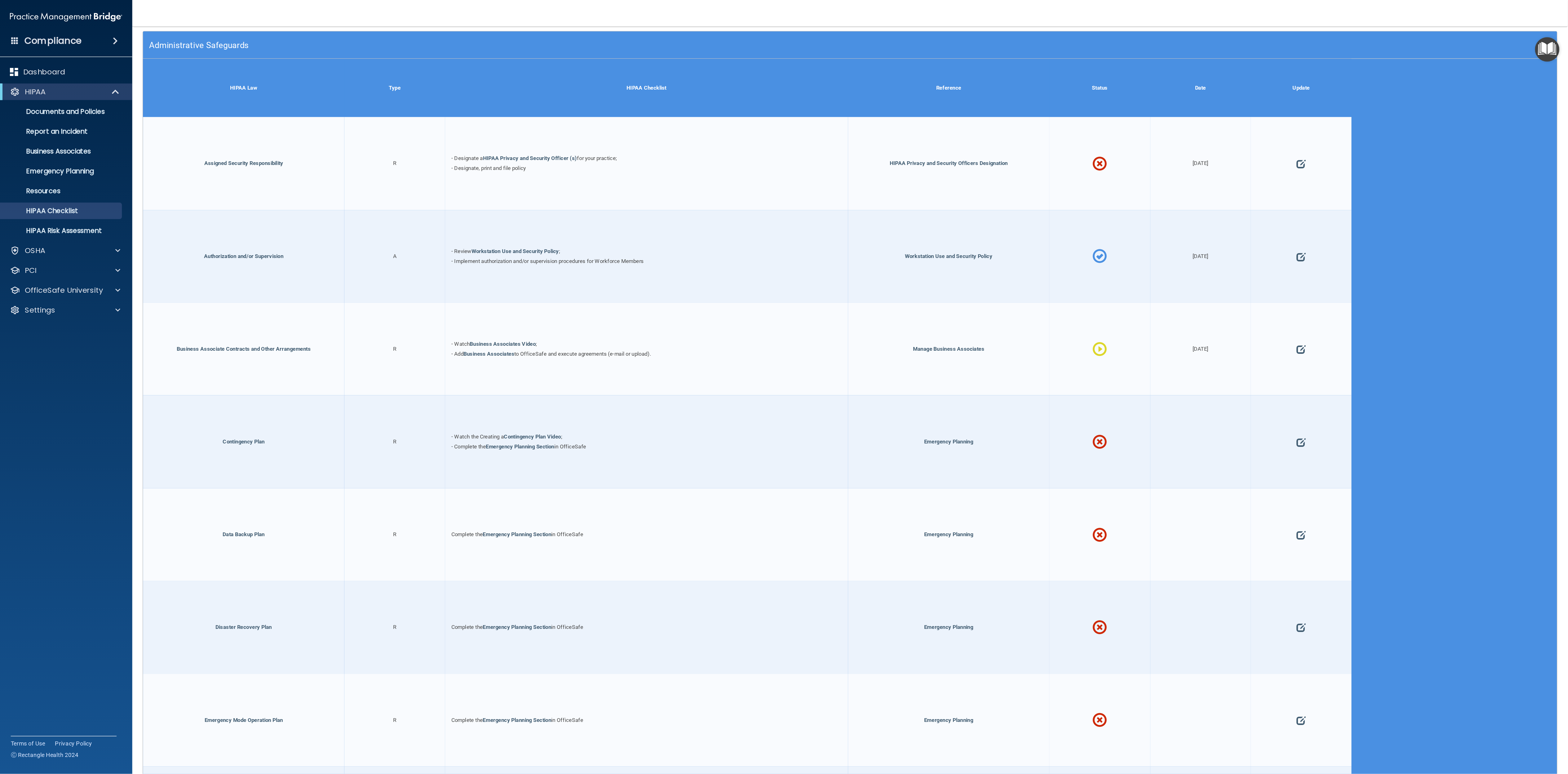
scroll to position [111, 0]
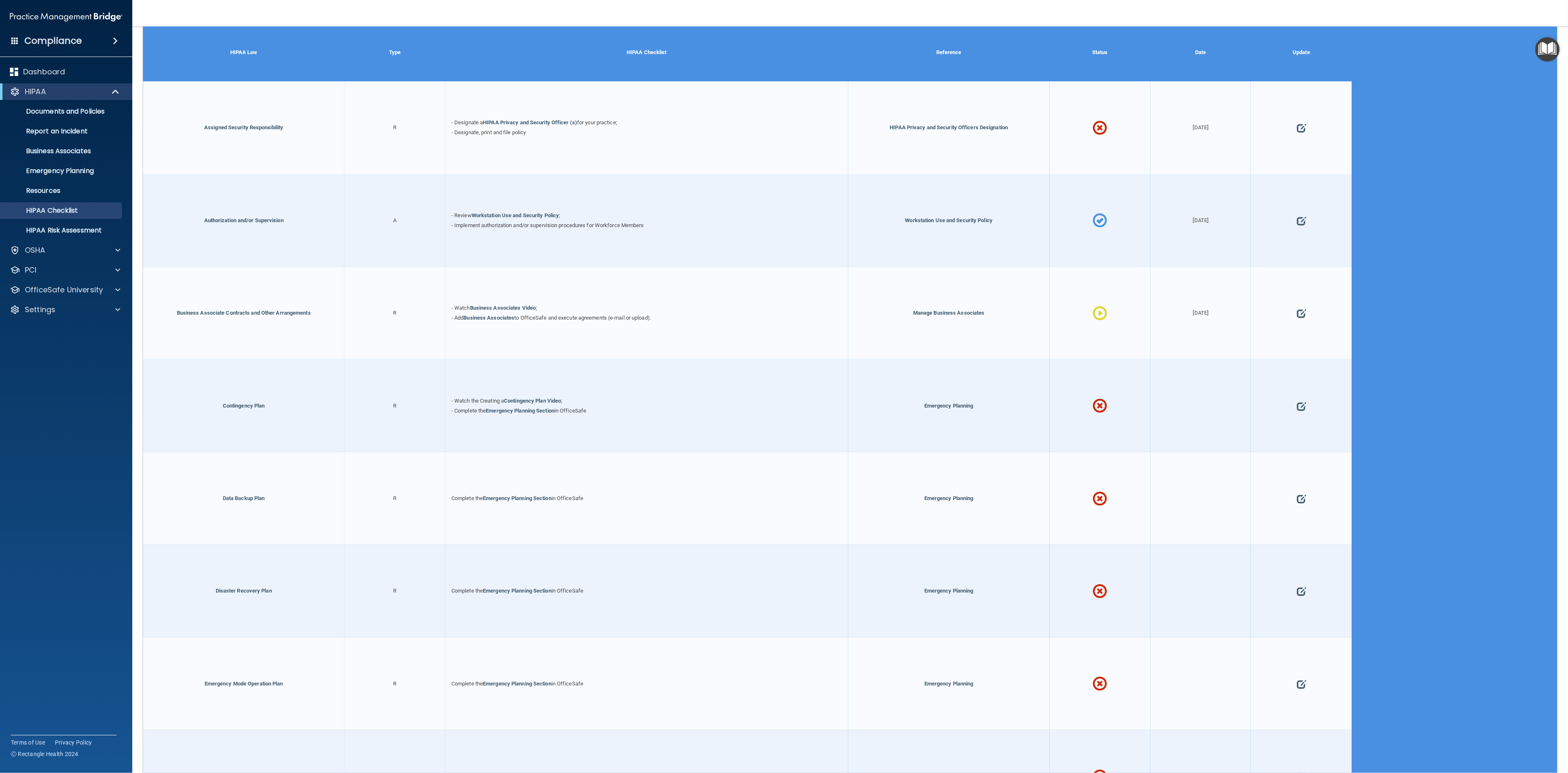
click at [513, 131] on span "- Designate, print and file policy" at bounding box center [489, 132] width 75 height 6
click at [1107, 130] on span at bounding box center [1100, 127] width 15 height 54
click at [1306, 135] on span at bounding box center [1301, 128] width 9 height 44
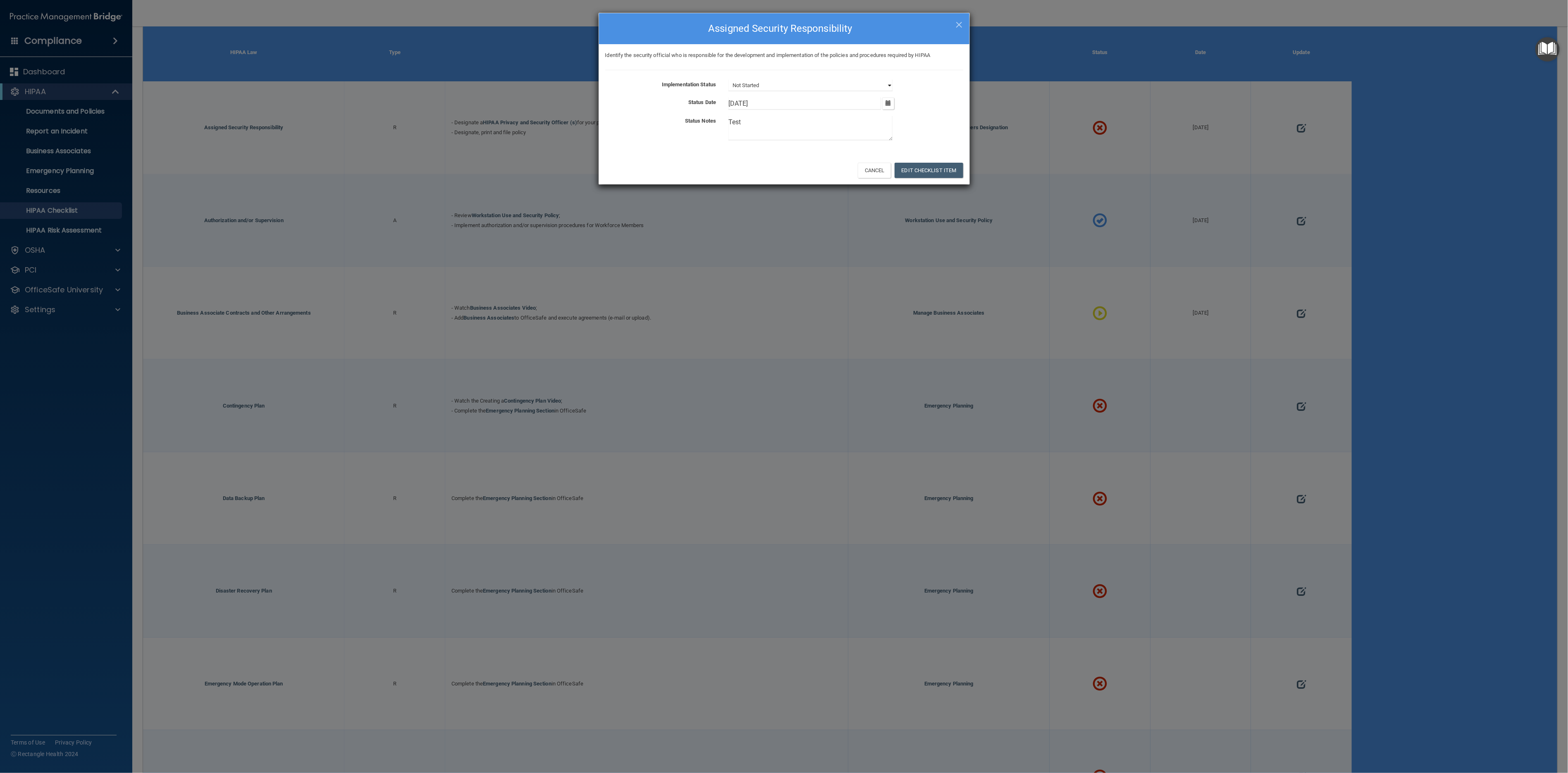
click at [877, 85] on select "Not Started In Progress Completed" at bounding box center [810, 85] width 164 height 11
select select "in_progress"
click at [728, 80] on select "Not Started In Progress Completed" at bounding box center [810, 85] width 164 height 11
click at [924, 174] on button "Edit Checklist Item" at bounding box center [928, 170] width 69 height 15
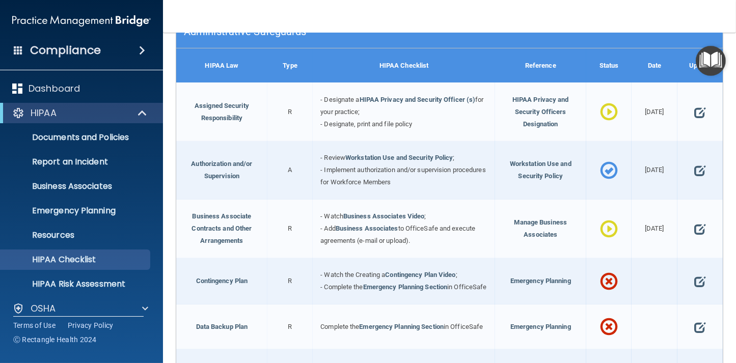
scroll to position [143, 0]
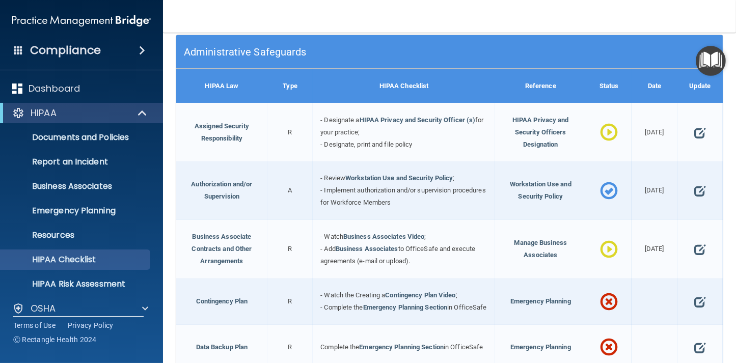
drag, startPoint x: 287, startPoint y: 132, endPoint x: 290, endPoint y: 136, distance: 5.5
click at [290, 136] on div "R" at bounding box center [289, 132] width 45 height 59
click at [292, 189] on div "A" at bounding box center [289, 190] width 45 height 59
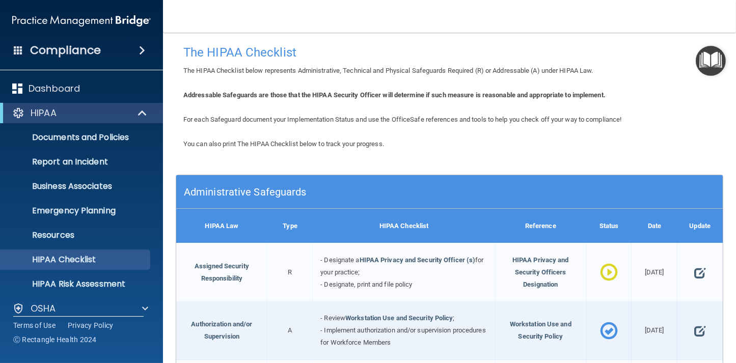
scroll to position [0, 0]
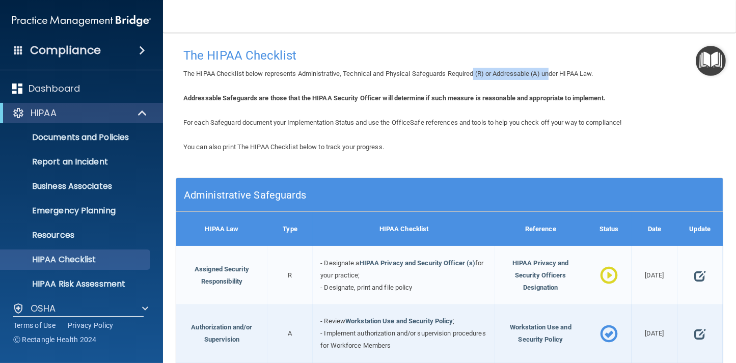
drag, startPoint x: 474, startPoint y: 73, endPoint x: 551, endPoint y: 72, distance: 76.4
click at [551, 72] on span "The HIPAA Checklist below represents Administrative, Technical and Physical Saf…" at bounding box center [388, 74] width 410 height 8
click at [541, 73] on span "The HIPAA Checklist below represents Administrative, Technical and Physical Saf…" at bounding box center [388, 74] width 410 height 8
click at [466, 72] on span "The HIPAA Checklist below represents Administrative, Technical and Physical Saf…" at bounding box center [388, 74] width 410 height 8
drag, startPoint x: 293, startPoint y: 272, endPoint x: 284, endPoint y: 270, distance: 9.8
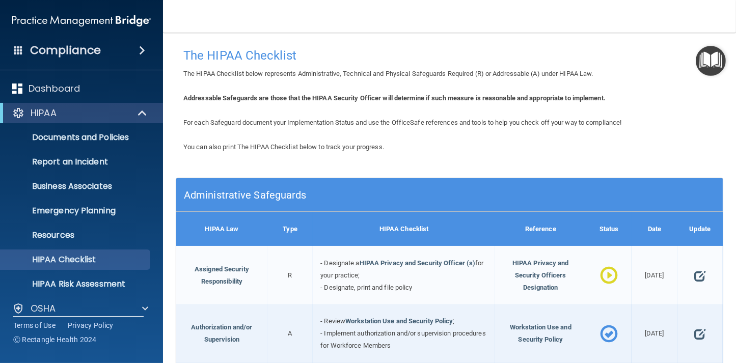
click at [283, 271] on div "R" at bounding box center [289, 275] width 45 height 59
click at [296, 227] on div "Type" at bounding box center [289, 229] width 45 height 34
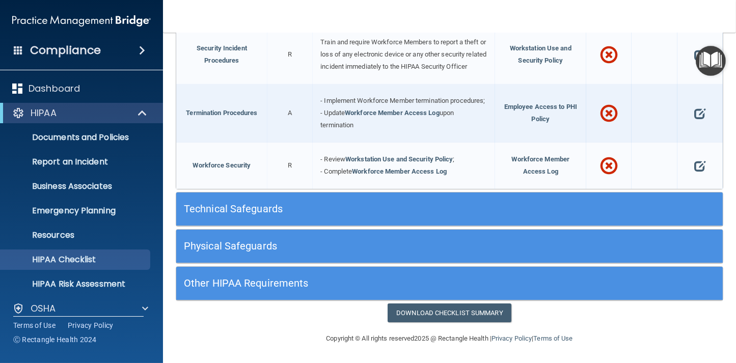
scroll to position [1027, 0]
click at [354, 214] on h5 "Technical Safeguards" at bounding box center [381, 208] width 395 height 11
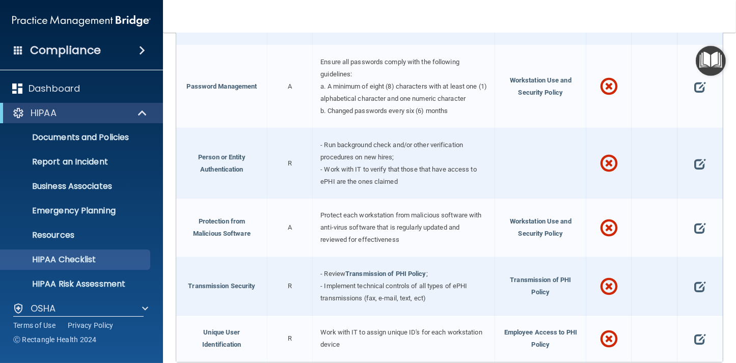
scroll to position [1820, 0]
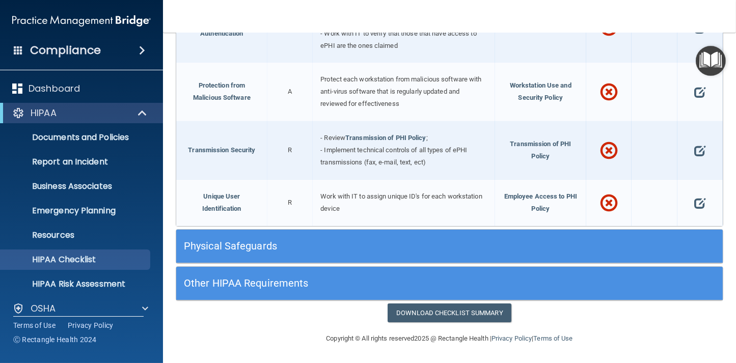
click at [367, 249] on h5 "Physical Safeguards" at bounding box center [381, 245] width 395 height 11
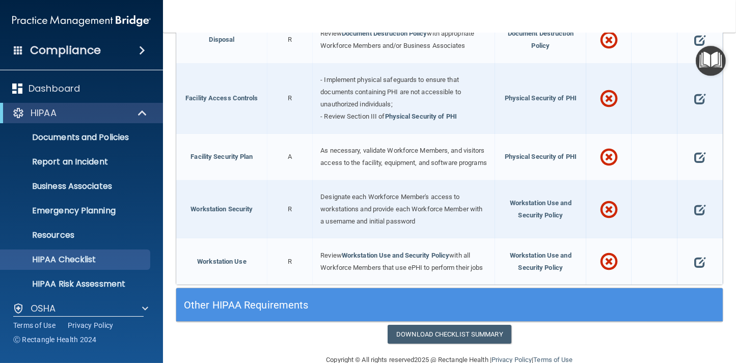
scroll to position [2236, 0]
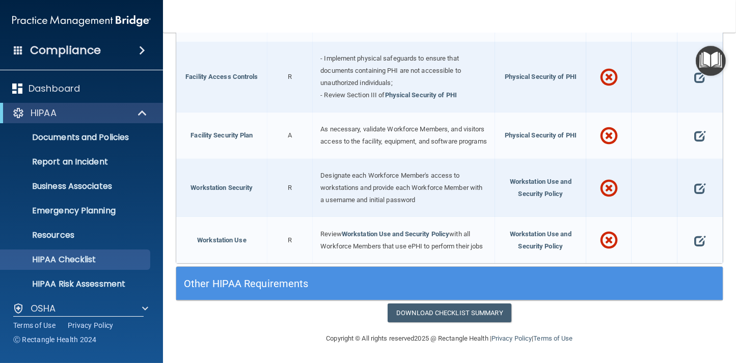
click at [366, 283] on h5 "Other HIPAA Requirements" at bounding box center [381, 283] width 395 height 11
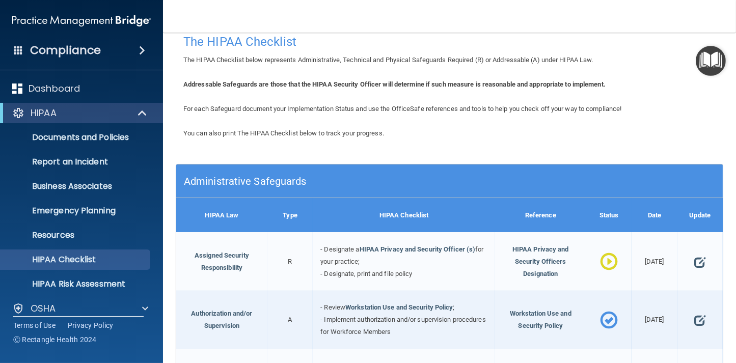
scroll to position [0, 0]
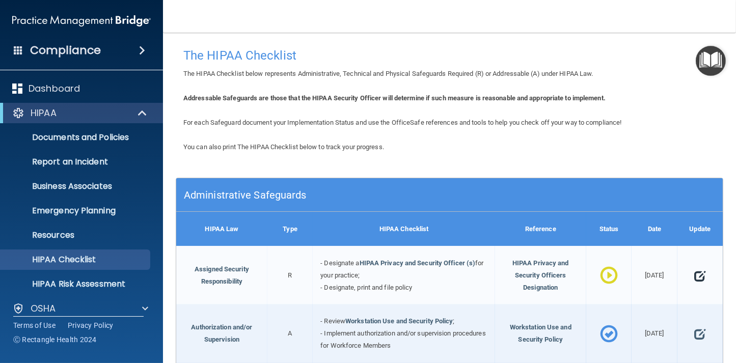
click at [698, 276] on span at bounding box center [699, 275] width 11 height 23
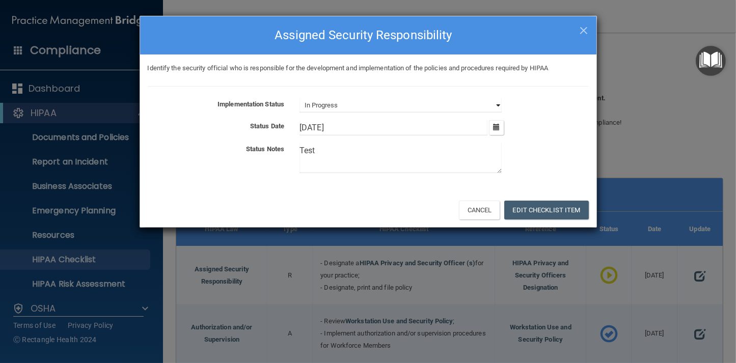
click at [498, 103] on select "Not Started In Progress Completed" at bounding box center [400, 105] width 202 height 14
select select "completed"
click at [299, 98] on select "Not Started In Progress Completed" at bounding box center [400, 105] width 202 height 14
click at [546, 206] on button "Edit Checklist Item" at bounding box center [546, 210] width 85 height 19
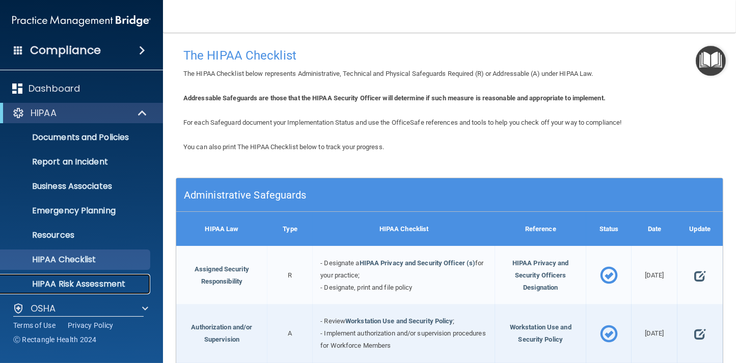
click at [77, 282] on p "HIPAA Risk Assessment" at bounding box center [76, 284] width 139 height 10
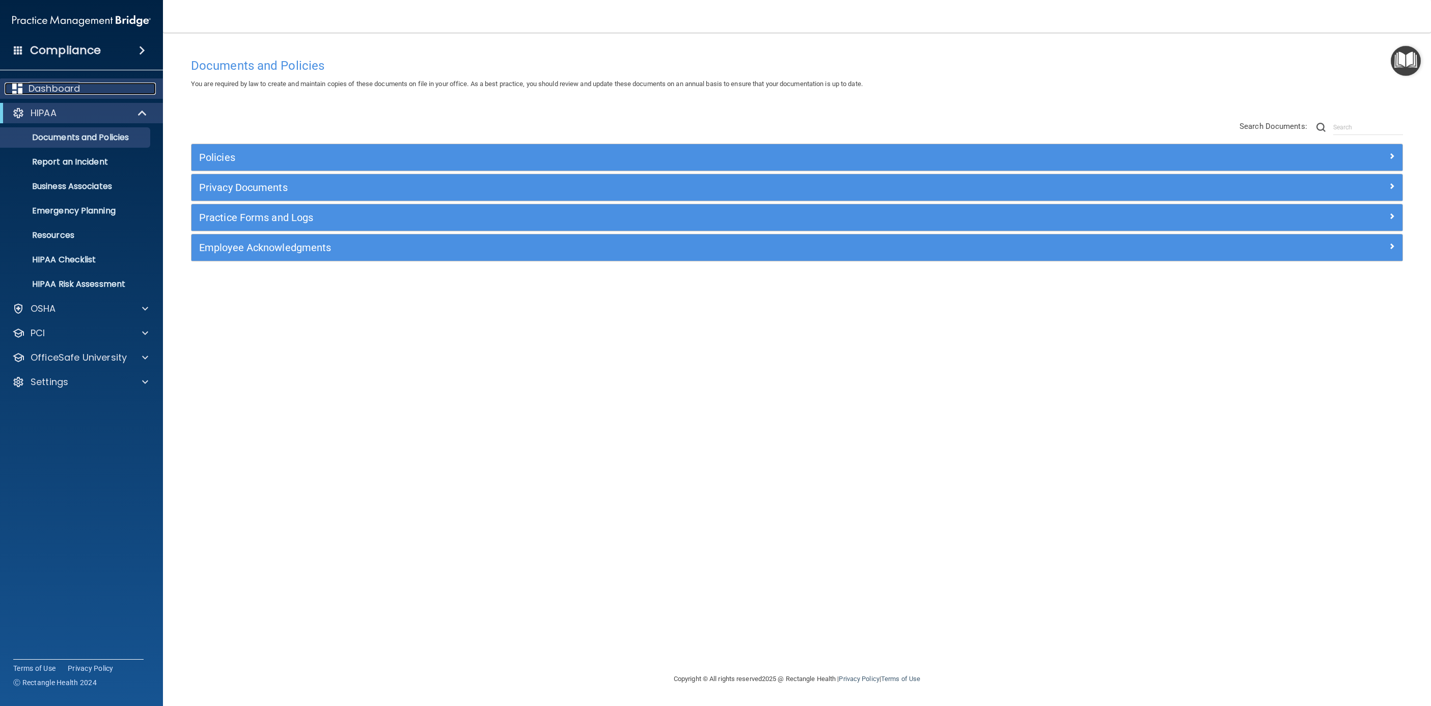
click at [54, 88] on p "Dashboard" at bounding box center [54, 89] width 51 height 12
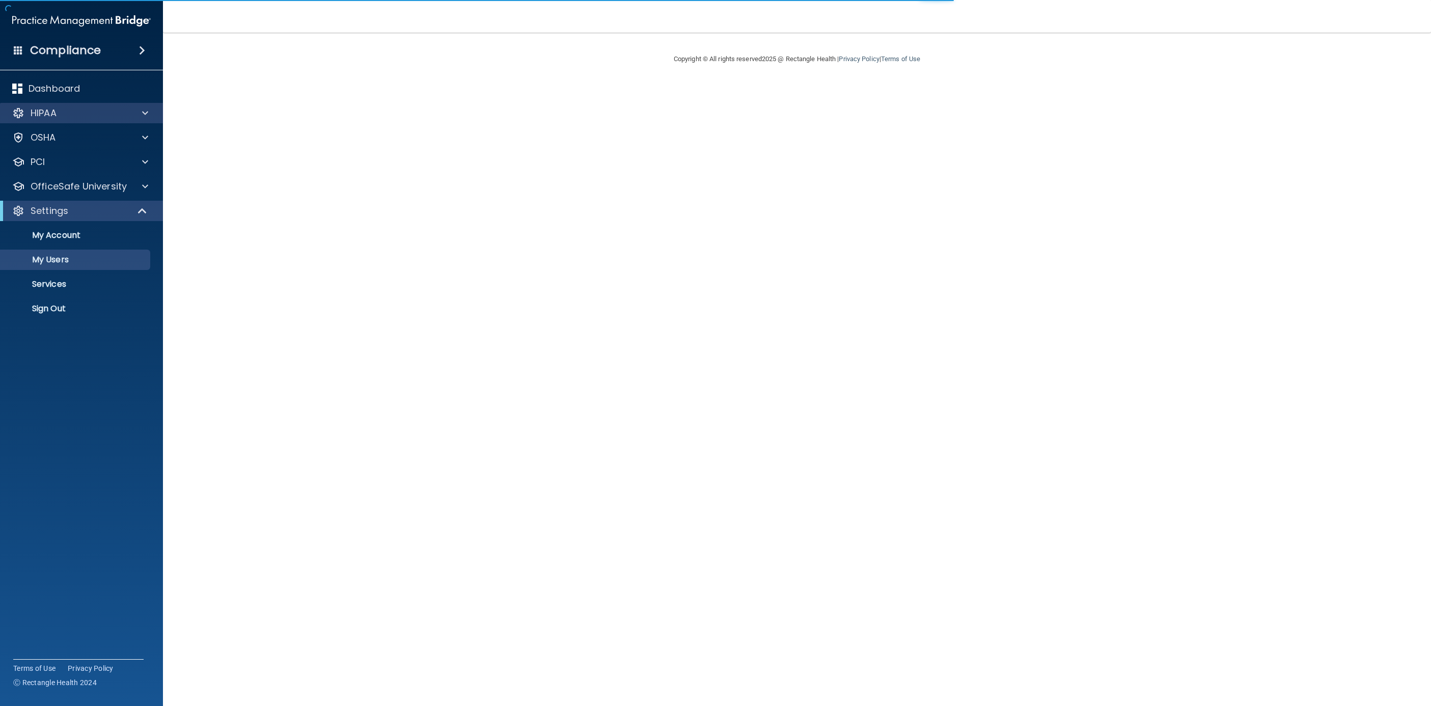
select select "20"
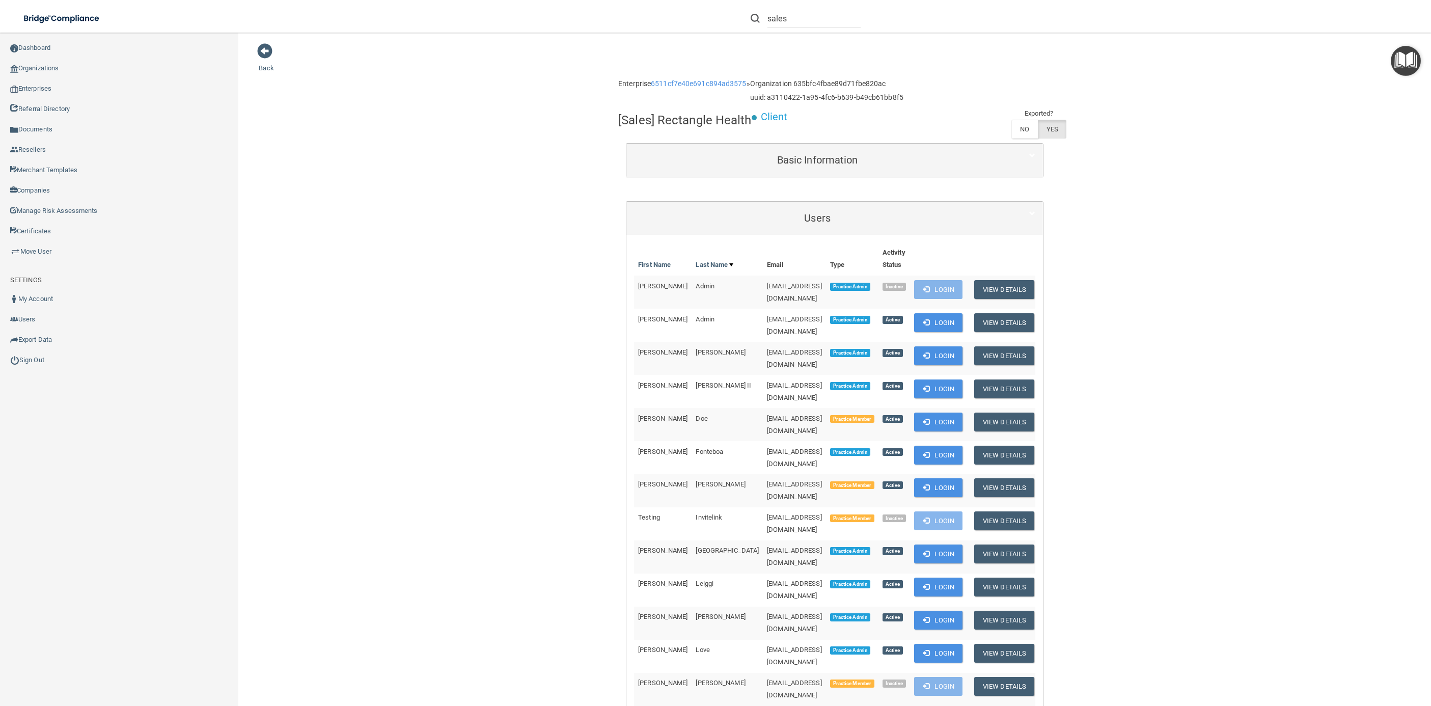
scroll to position [279, 0]
